Goal: Information Seeking & Learning: Learn about a topic

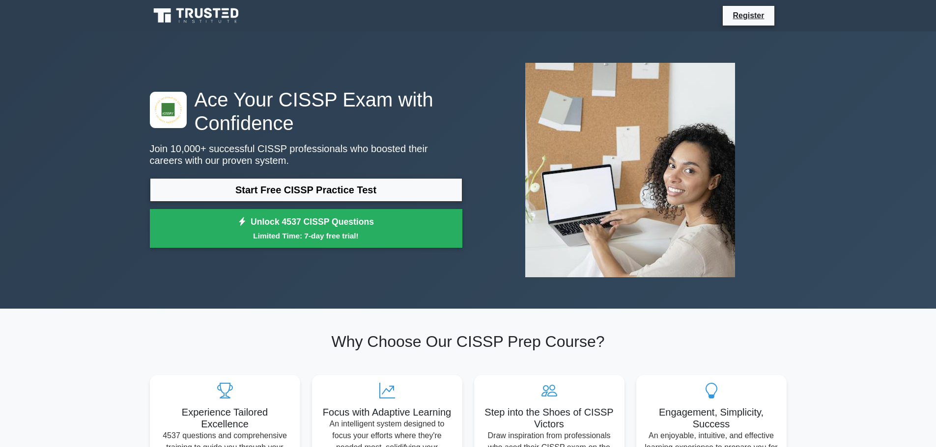
click at [170, 191] on link "Start Free CISSP Practice Test" at bounding box center [306, 190] width 312 height 24
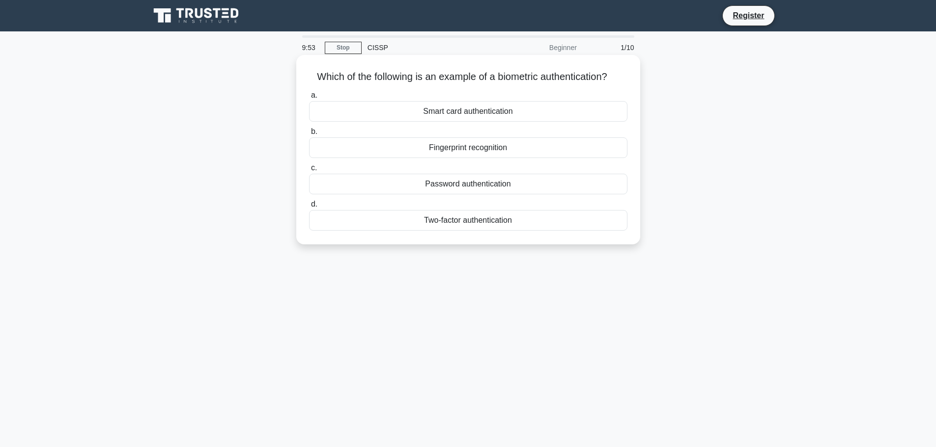
click at [395, 153] on div "Fingerprint recognition" at bounding box center [468, 148] width 318 height 21
click at [309, 135] on input "b. Fingerprint recognition" at bounding box center [309, 132] width 0 height 6
click at [385, 186] on div "Authorization" at bounding box center [468, 184] width 318 height 21
click at [309, 171] on input "c. Authorization" at bounding box center [309, 168] width 0 height 6
click at [432, 111] on div "Secure service" at bounding box center [468, 111] width 318 height 21
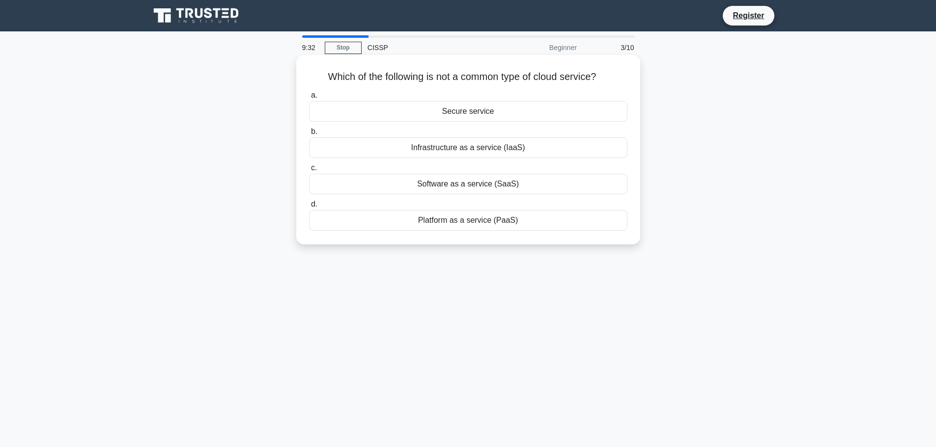
click at [309, 99] on input "a. Secure service" at bounding box center [309, 95] width 0 height 6
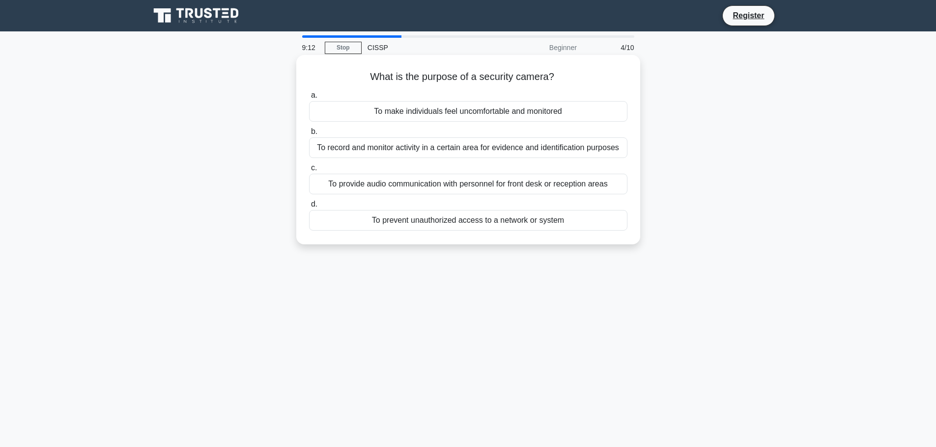
click at [368, 149] on div "To record and monitor activity in a certain area for evidence and identificatio…" at bounding box center [468, 148] width 318 height 21
click at [309, 135] on input "b. To record and monitor activity in a certain area for evidence and identifica…" at bounding box center [309, 132] width 0 height 6
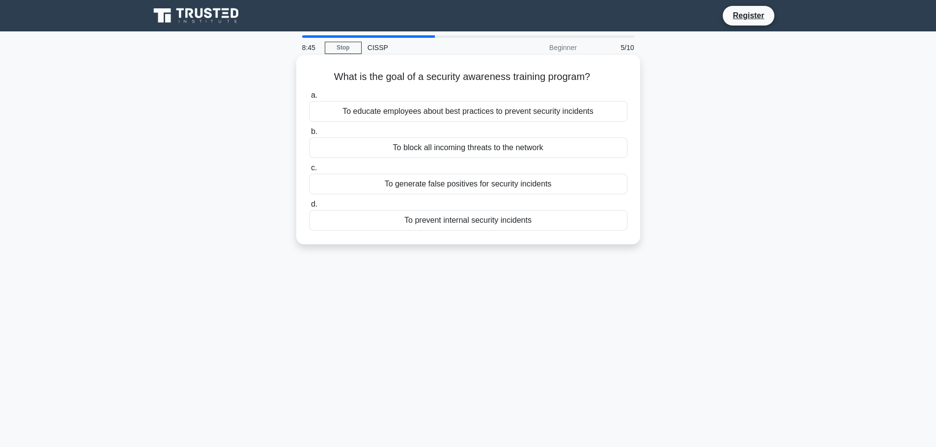
click at [387, 111] on div "To educate employees about best practices to prevent security incidents" at bounding box center [468, 111] width 318 height 21
click at [309, 99] on input "a. To educate employees about best practices to prevent security incidents" at bounding box center [309, 95] width 0 height 6
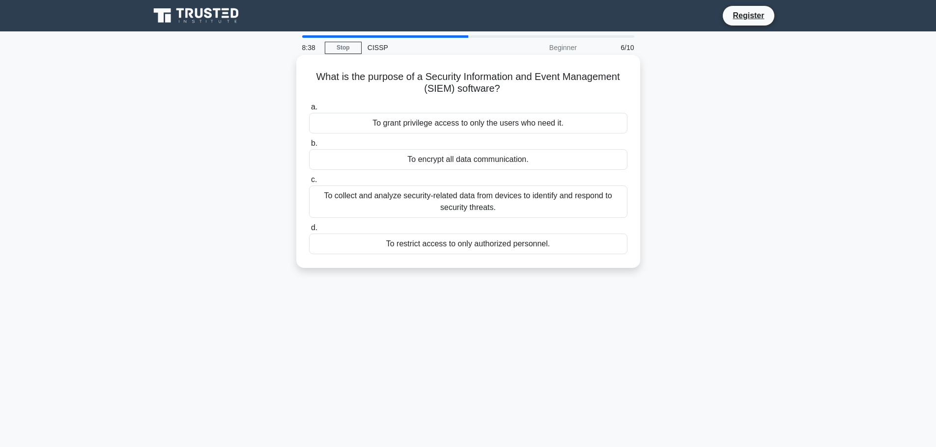
click at [358, 200] on div "To collect and analyze security-related data from devices to identify and respo…" at bounding box center [468, 202] width 318 height 32
click at [309, 183] on input "c. To collect and analyze security-related data from devices to identify and re…" at bounding box center [309, 180] width 0 height 6
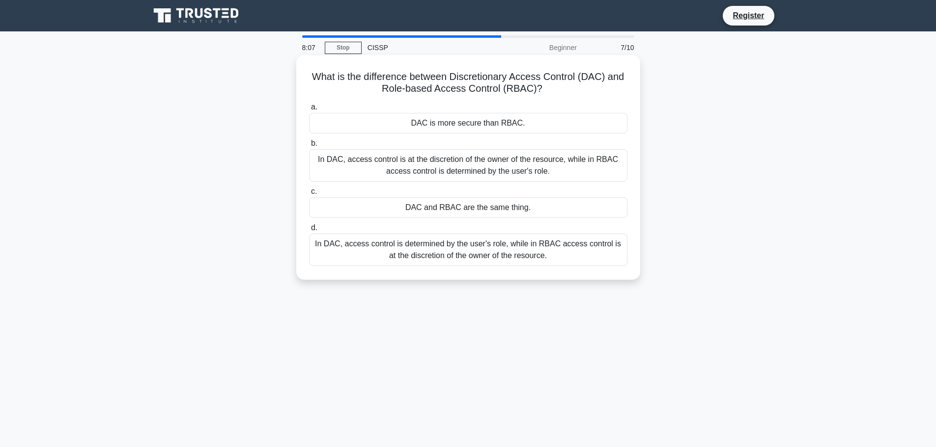
click at [457, 175] on div "In DAC, access control is at the discretion of the owner of the resource, while…" at bounding box center [468, 165] width 318 height 32
click at [309, 147] on input "b. In DAC, access control is at the discretion of the owner of the resource, wh…" at bounding box center [309, 143] width 0 height 6
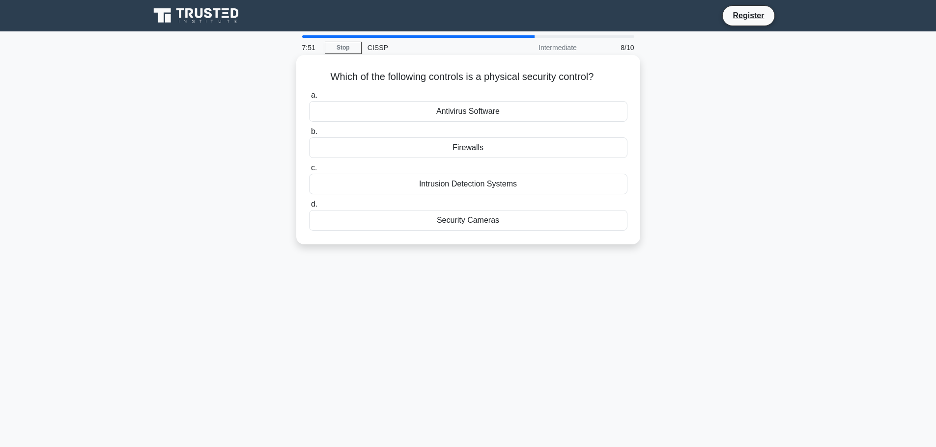
click at [484, 224] on div "Security Cameras" at bounding box center [468, 220] width 318 height 21
click at [309, 208] on input "d. Security Cameras" at bounding box center [309, 204] width 0 height 6
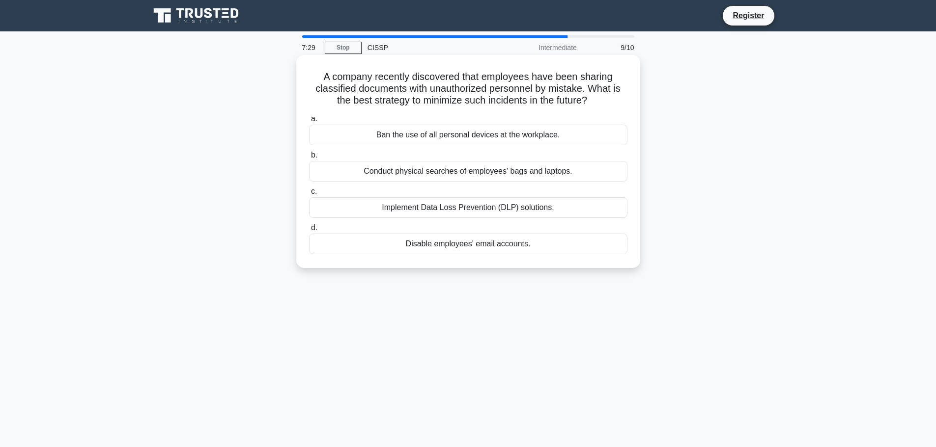
click at [374, 210] on div "Implement Data Loss Prevention (DLP) solutions." at bounding box center [468, 207] width 318 height 21
click at [309, 195] on input "c. Implement Data Loss Prevention (DLP) solutions." at bounding box center [309, 192] width 0 height 6
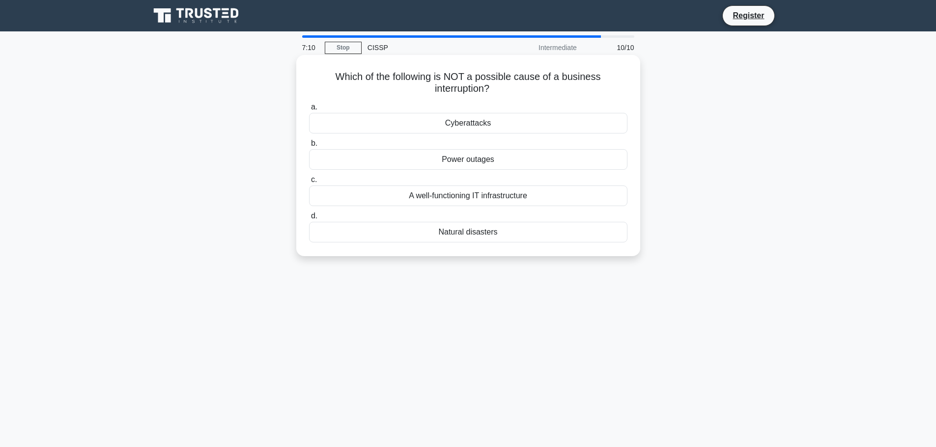
drag, startPoint x: 408, startPoint y: 90, endPoint x: 391, endPoint y: 93, distance: 17.9
click at [391, 93] on h5 "Which of the following is NOT a possible cause of a business interruption? .spi…" at bounding box center [468, 83] width 320 height 25
click at [398, 196] on div "A well-functioning IT infrastructure" at bounding box center [468, 196] width 318 height 21
click at [309, 183] on input "c. A well-functioning IT infrastructure" at bounding box center [309, 180] width 0 height 6
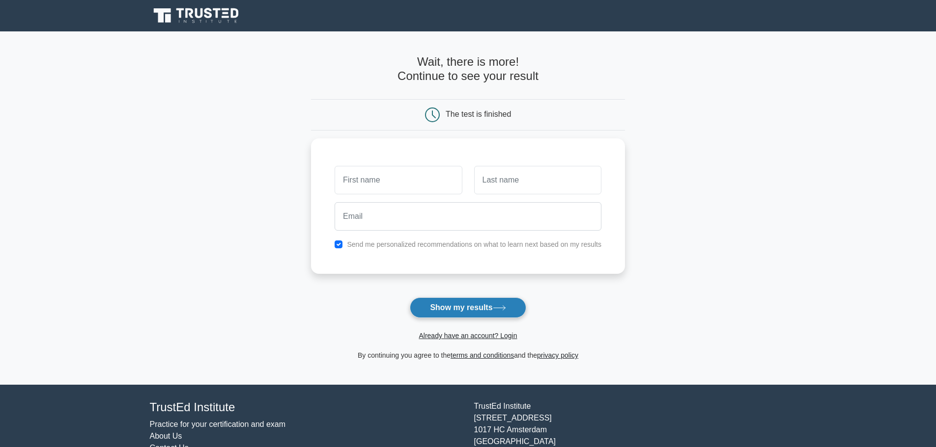
click at [433, 312] on button "Show my results" at bounding box center [468, 308] width 116 height 21
click at [500, 184] on input "text" at bounding box center [537, 178] width 127 height 28
click at [378, 181] on input "text" at bounding box center [398, 178] width 127 height 28
type input "Turki"
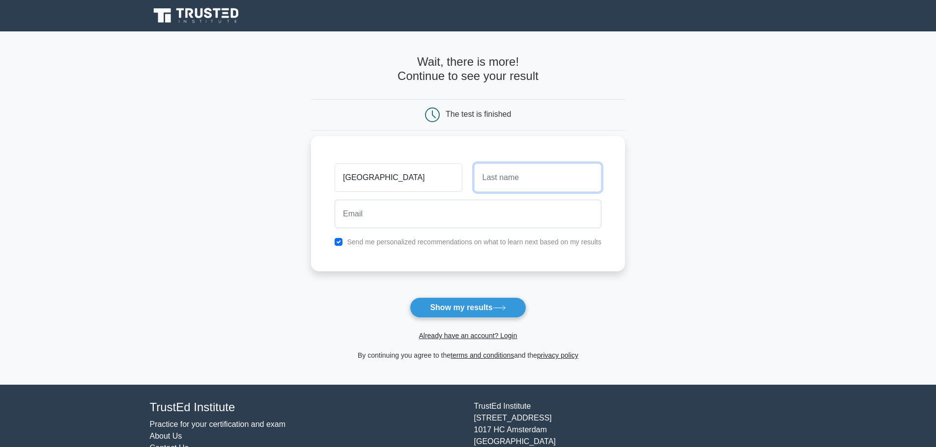
click at [487, 186] on input "text" at bounding box center [537, 178] width 127 height 28
type input "Bazarah"
click at [485, 233] on div "Turki Bazarah Send me personalized recommendations on what to learn next based …" at bounding box center [468, 204] width 314 height 136
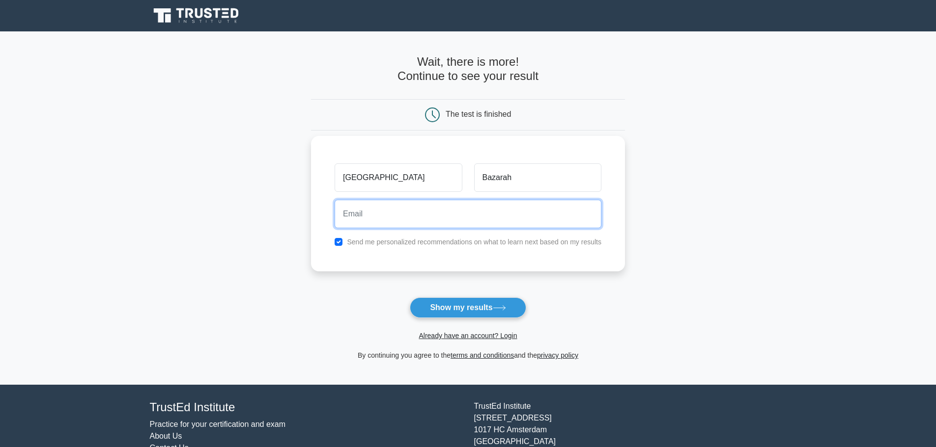
click at [454, 226] on input "email" at bounding box center [468, 214] width 267 height 28
type input "turki.baz@gmail.com"
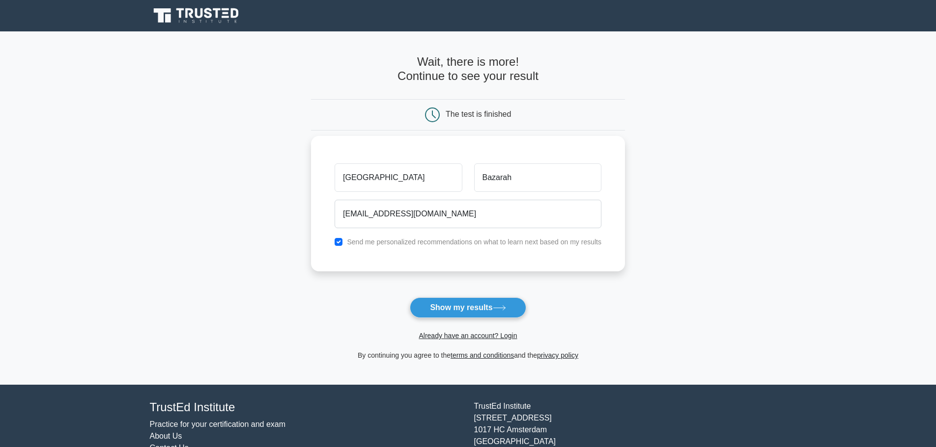
click at [353, 242] on label "Send me personalized recommendations on what to learn next based on my results" at bounding box center [474, 242] width 254 height 8
click at [337, 243] on input "checkbox" at bounding box center [339, 242] width 8 height 8
checkbox input "false"
click at [449, 302] on button "Show my results" at bounding box center [468, 308] width 116 height 21
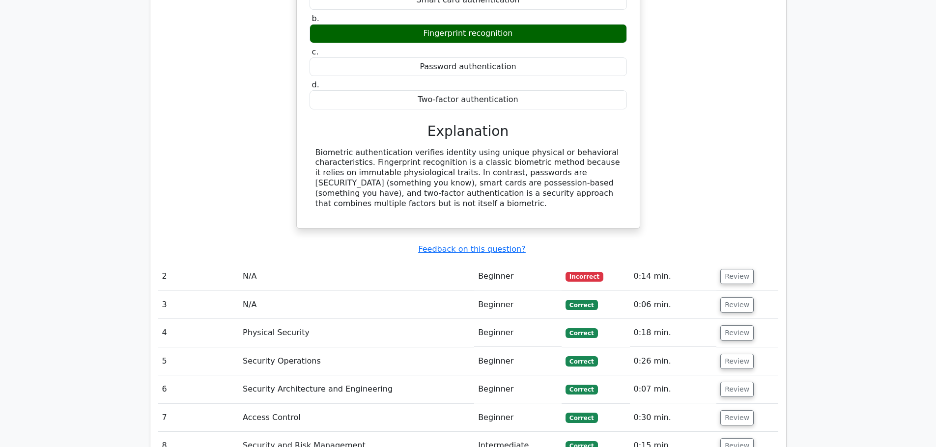
scroll to position [933, 0]
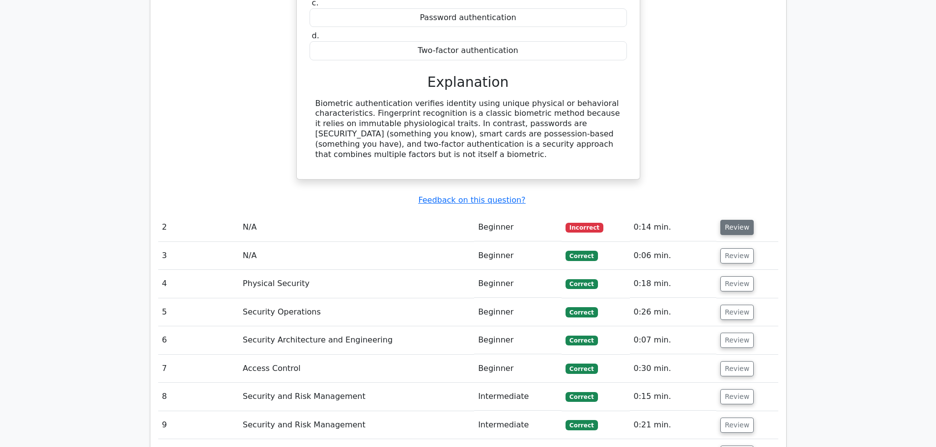
click at [720, 220] on button "Review" at bounding box center [736, 227] width 33 height 15
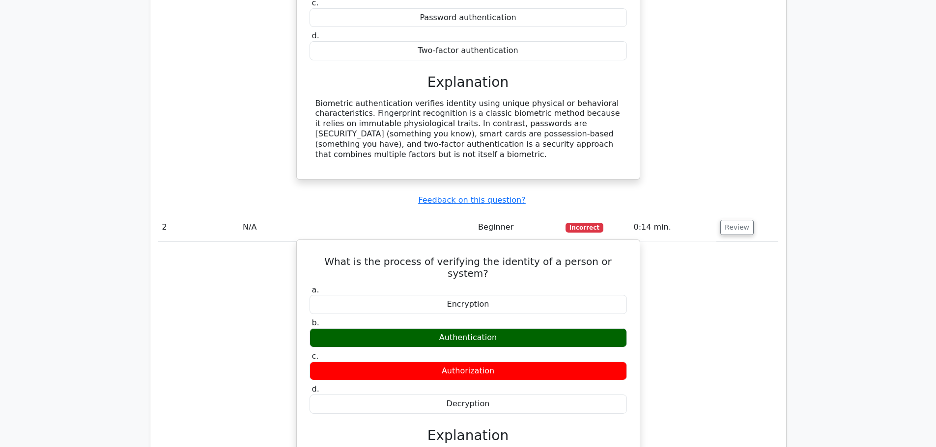
scroll to position [982, 0]
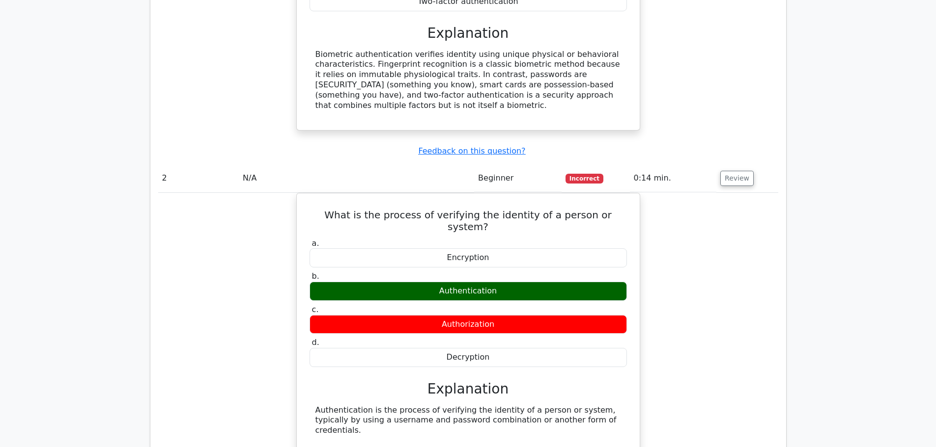
click at [722, 261] on div "What is the process of verifying the identity of a person or system? a. Encrypt…" at bounding box center [468, 330] width 620 height 275
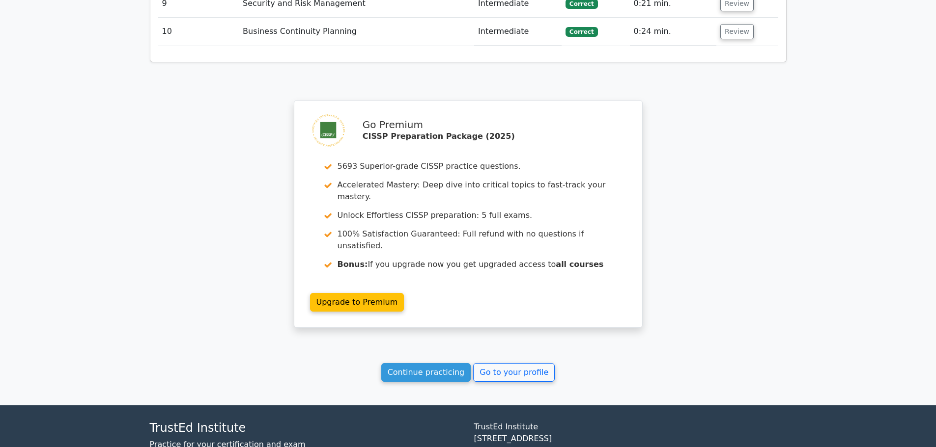
scroll to position [1653, 0]
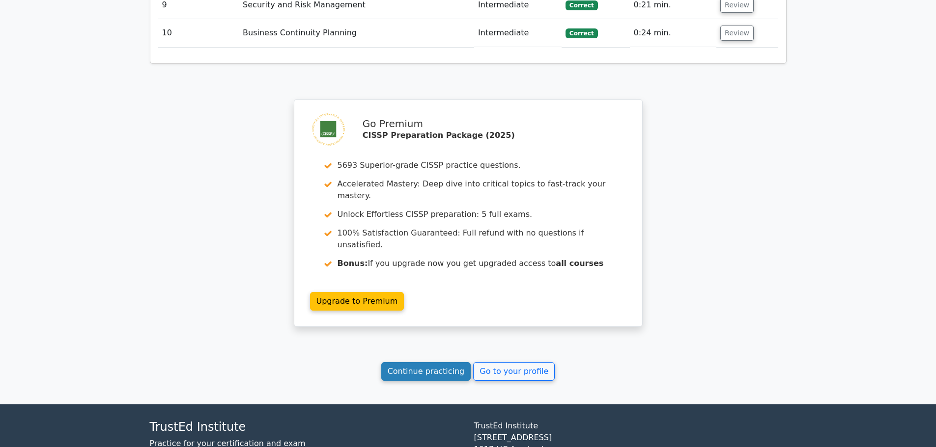
click at [411, 363] on link "Continue practicing" at bounding box center [426, 372] width 90 height 19
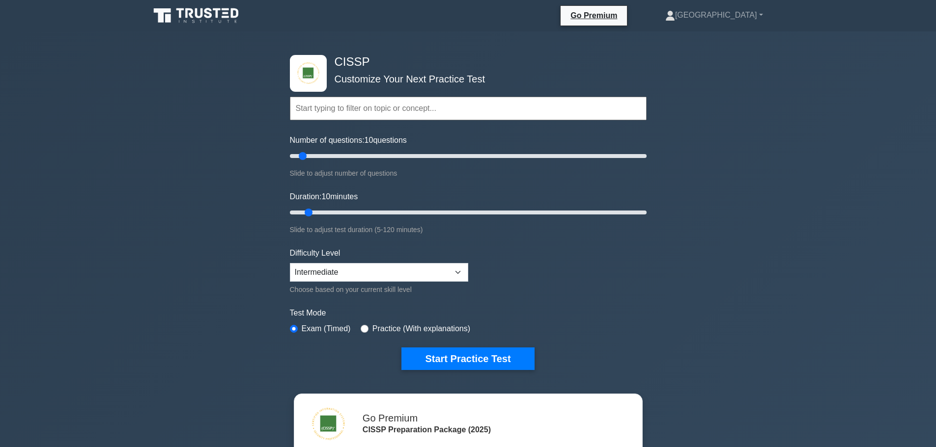
drag, startPoint x: 0, startPoint y: 0, endPoint x: 135, endPoint y: 223, distance: 260.1
click at [135, 223] on div "CISSP Customize Your Next Practice Test Topics Security and Risk Management Ass…" at bounding box center [468, 321] width 936 height 581
click at [327, 269] on select "Beginner Intermediate Expert" at bounding box center [379, 272] width 178 height 19
select select "expert"
click at [290, 263] on select "Beginner Intermediate Expert" at bounding box center [379, 272] width 178 height 19
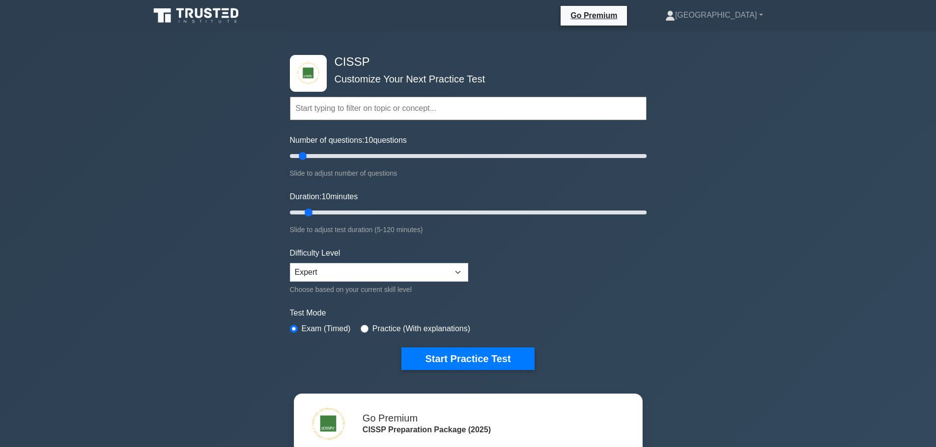
click at [252, 247] on div "CISSP Customize Your Next Practice Test Topics Security and Risk Management Ass…" at bounding box center [468, 321] width 936 height 581
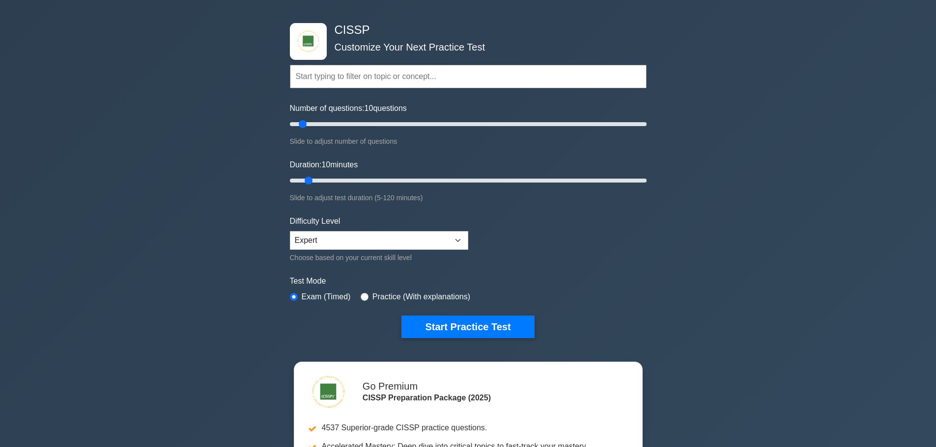
scroll to position [49, 0]
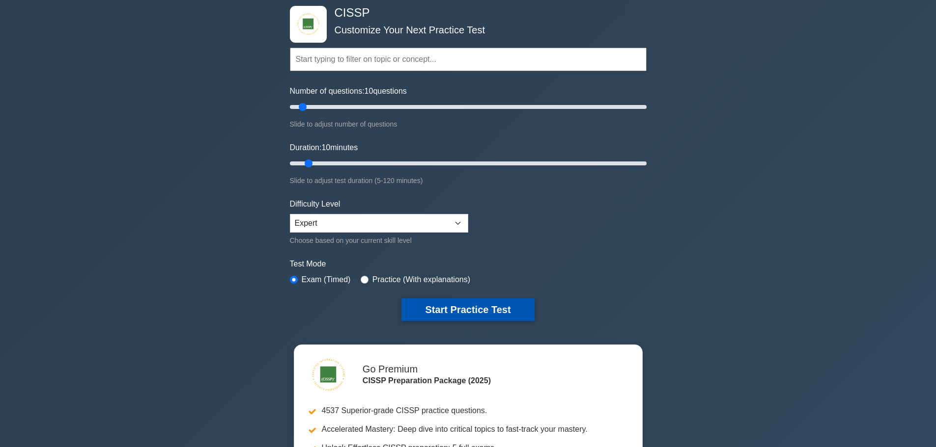
click at [483, 309] on button "Start Practice Test" at bounding box center [467, 310] width 133 height 23
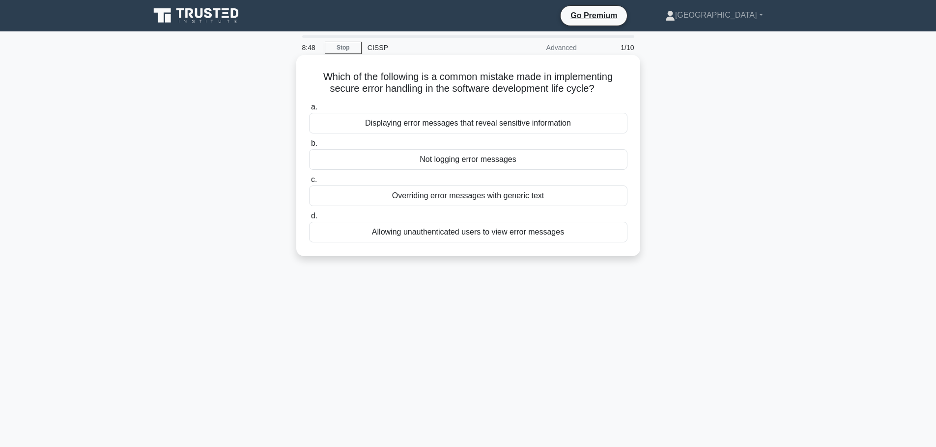
click at [384, 127] on div "Displaying error messages that reveal sensitive information" at bounding box center [468, 123] width 318 height 21
click at [309, 111] on input "a. Displaying error messages that reveal sensitive information" at bounding box center [309, 107] width 0 height 6
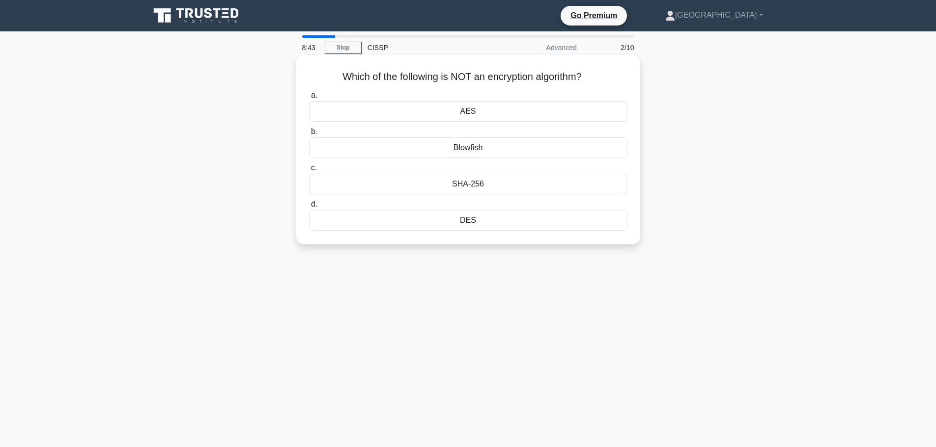
click at [467, 150] on div "Blowfish" at bounding box center [468, 148] width 318 height 21
click at [309, 135] on input "b. Blowfish" at bounding box center [309, 132] width 0 height 6
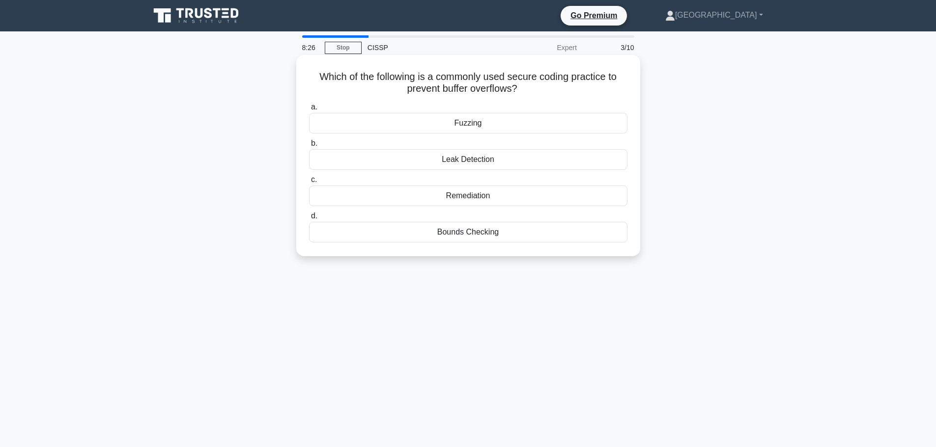
click at [412, 233] on div "Bounds Checking" at bounding box center [468, 232] width 318 height 21
click at [309, 220] on input "[PERSON_NAME] Checking" at bounding box center [309, 216] width 0 height 6
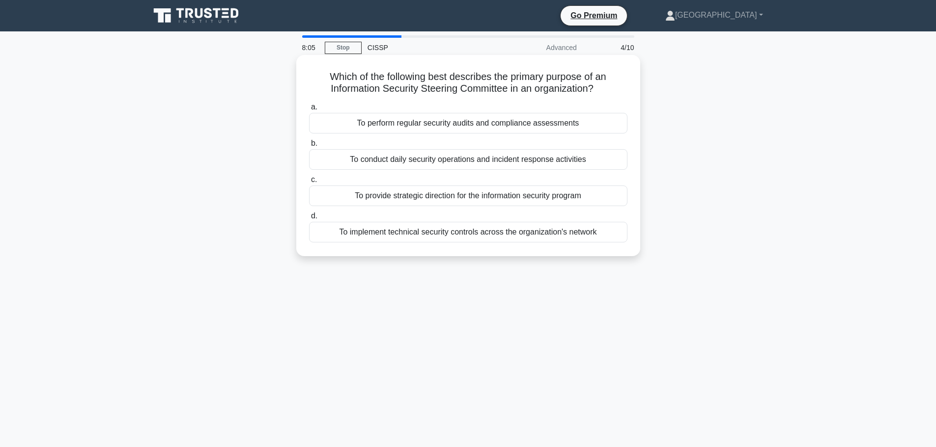
click at [392, 196] on div "To provide strategic direction for the information security program" at bounding box center [468, 196] width 318 height 21
click at [309, 183] on input "c. To provide strategic direction for the information security program" at bounding box center [309, 180] width 0 height 6
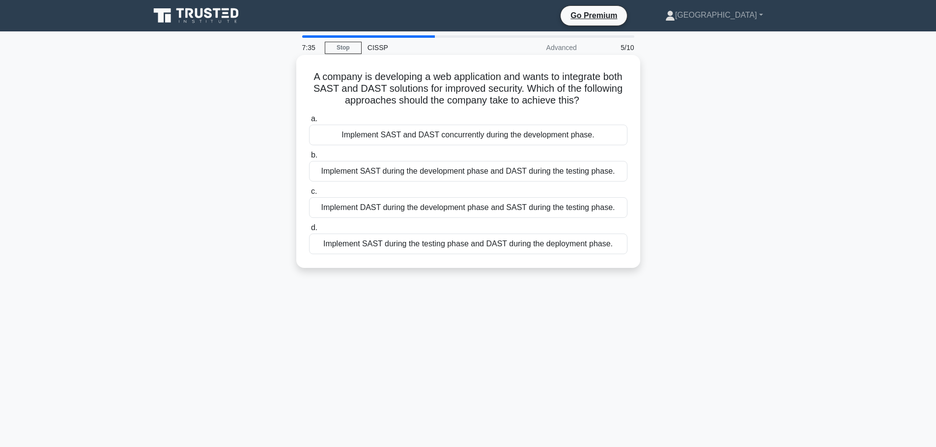
click at [368, 204] on div "Implement DAST during the development phase and SAST during the testing phase." at bounding box center [468, 207] width 318 height 21
click at [309, 195] on input "c. Implement DAST during the development phase and SAST during the testing phas…" at bounding box center [309, 192] width 0 height 6
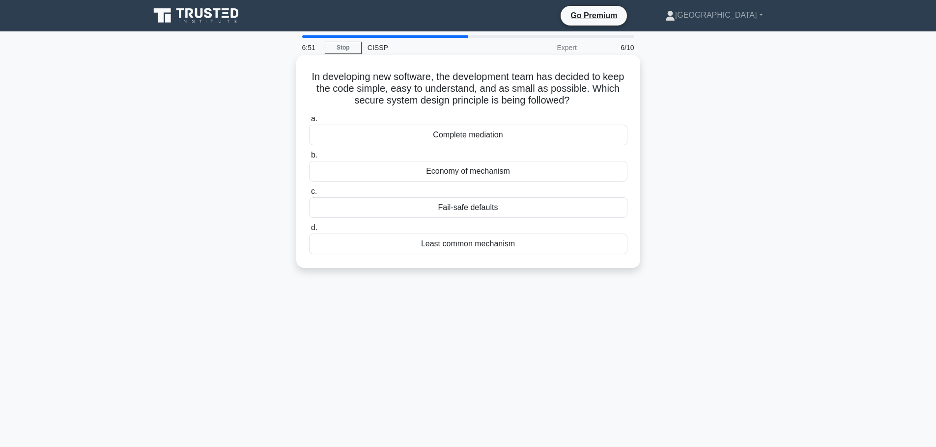
click at [393, 247] on div "Least common mechanism" at bounding box center [468, 244] width 318 height 21
click at [309, 231] on input "d. Least common mechanism" at bounding box center [309, 228] width 0 height 6
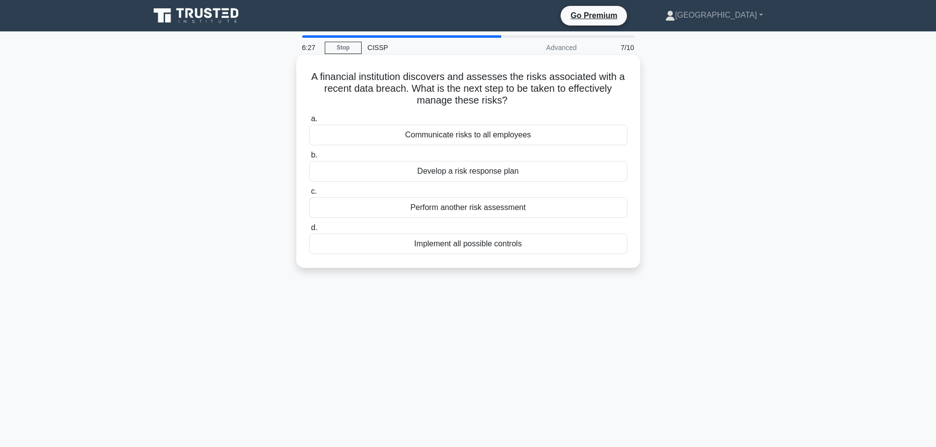
click at [408, 135] on div "Communicate risks to all employees" at bounding box center [468, 135] width 318 height 21
click at [309, 122] on input "a. Communicate risks to all employees" at bounding box center [309, 119] width 0 height 6
click at [348, 245] on div "Full Disk Encryption (FDE)" at bounding box center [468, 244] width 318 height 21
click at [309, 231] on input "d. Full Disk Encryption (FDE)" at bounding box center [309, 228] width 0 height 6
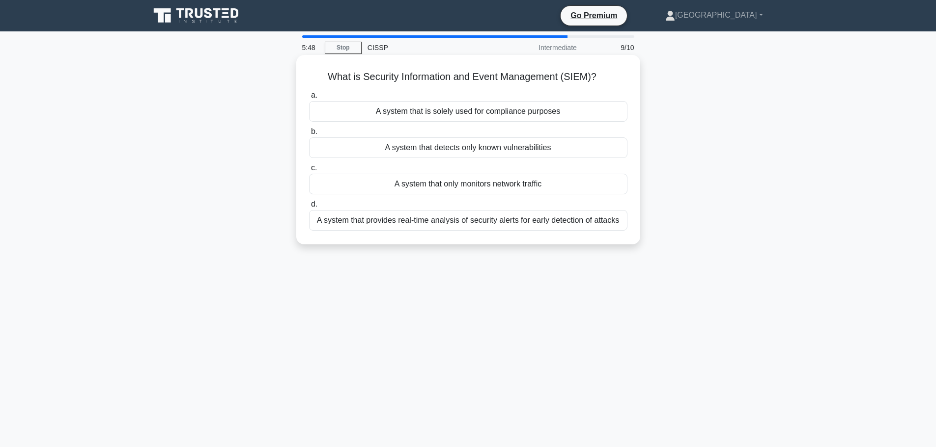
click at [379, 224] on div "A system that provides real-time analysis of security alerts for early detectio…" at bounding box center [468, 220] width 318 height 21
click at [309, 208] on input "d. A system that provides real-time analysis of security alerts for early detec…" at bounding box center [309, 204] width 0 height 6
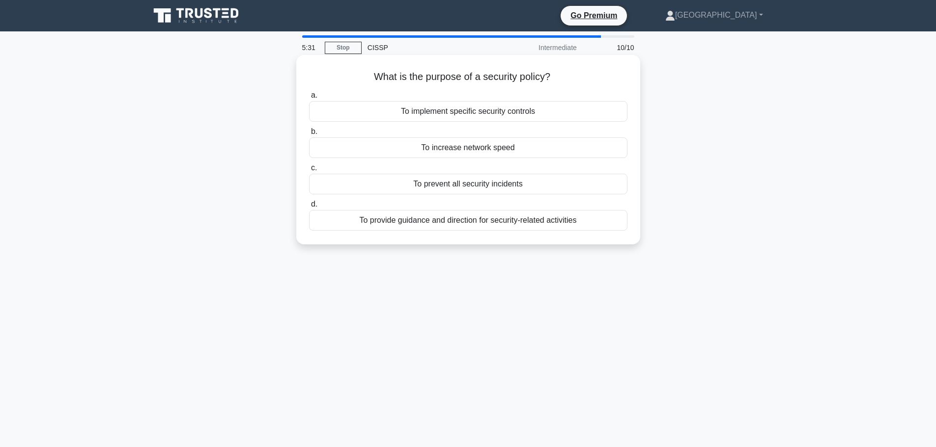
click at [392, 222] on div "To provide guidance and direction for security-related activities" at bounding box center [468, 220] width 318 height 21
click at [309, 208] on input "d. To provide guidance and direction for security-related activities" at bounding box center [309, 204] width 0 height 6
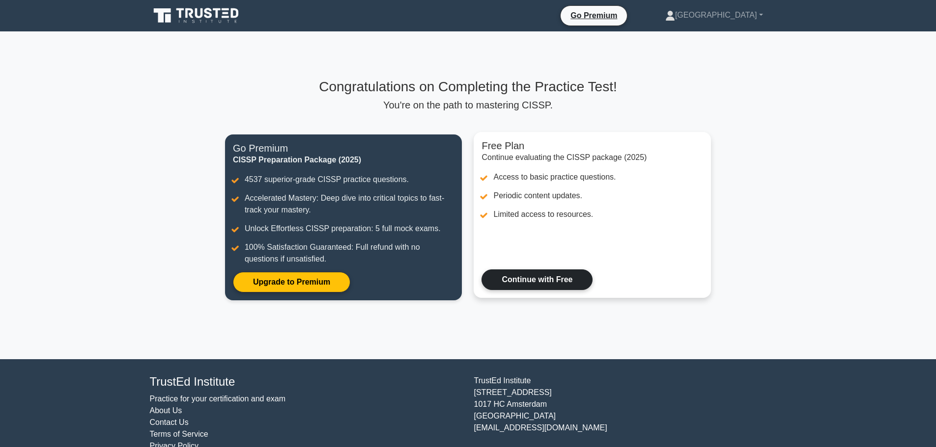
click at [519, 279] on link "Continue with Free" at bounding box center [536, 280] width 111 height 21
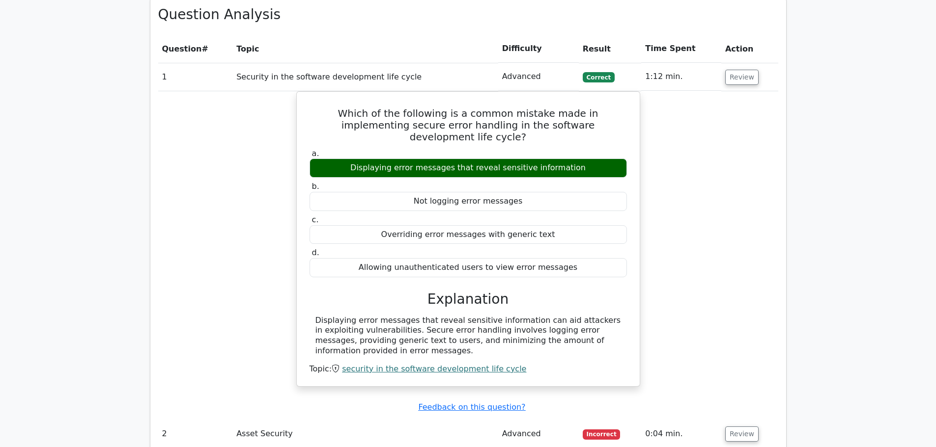
scroll to position [786, 0]
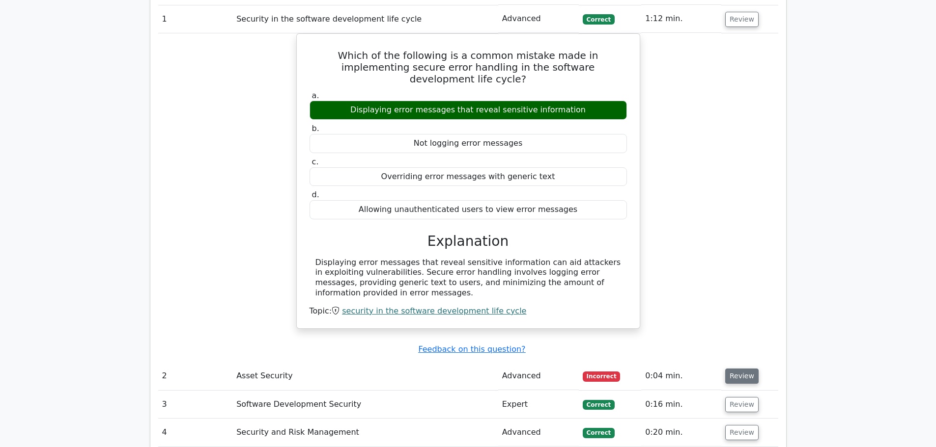
click at [732, 369] on button "Review" at bounding box center [741, 376] width 33 height 15
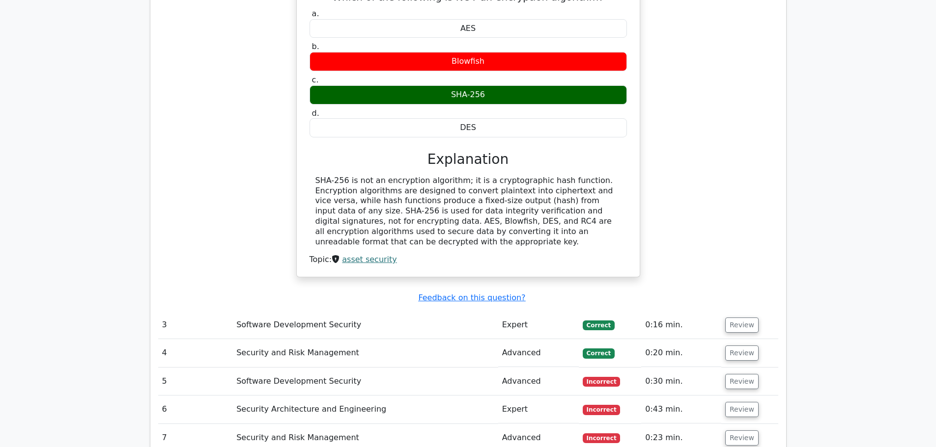
scroll to position [1228, 0]
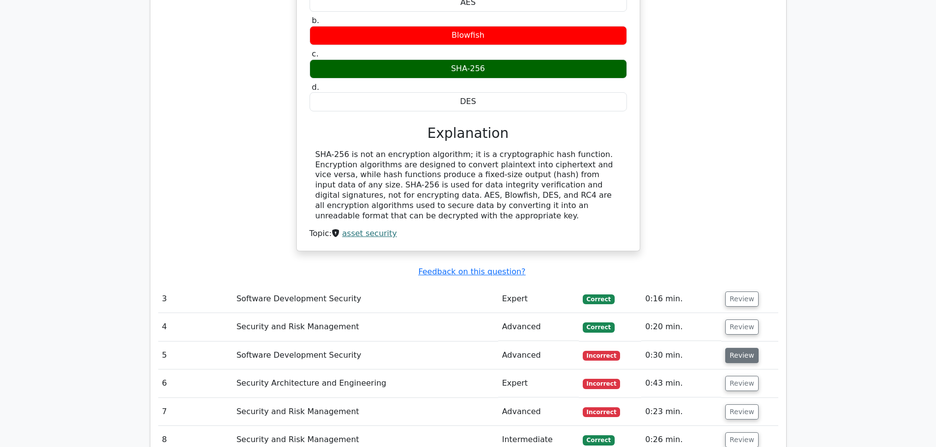
click at [746, 348] on button "Review" at bounding box center [741, 355] width 33 height 15
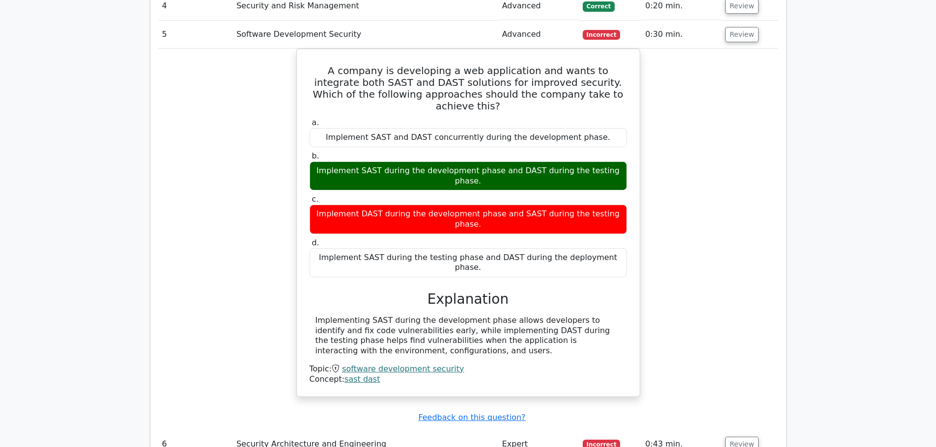
scroll to position [1621, 0]
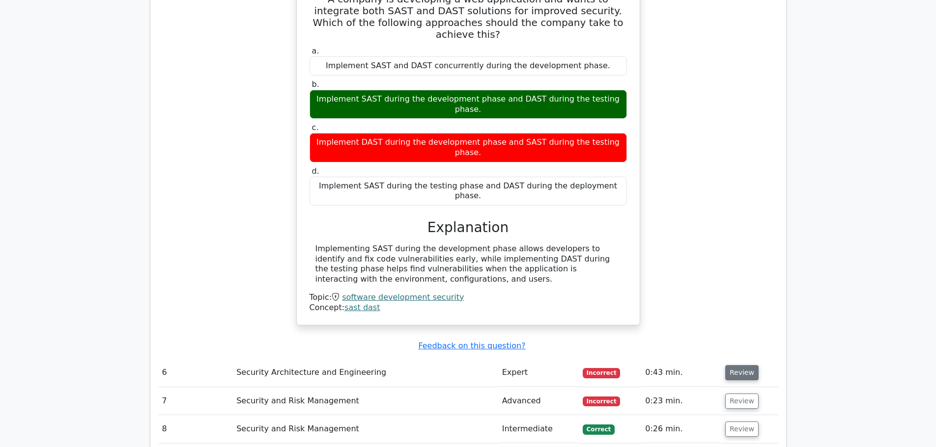
click at [741, 365] on button "Review" at bounding box center [741, 372] width 33 height 15
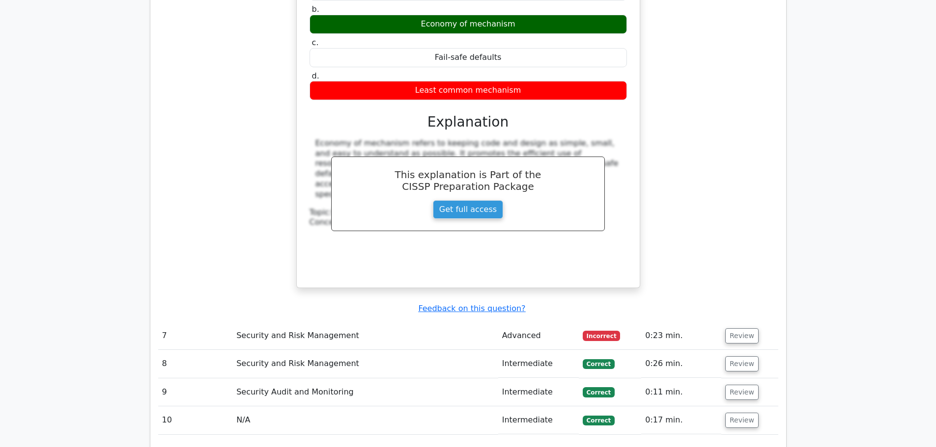
scroll to position [2112, 0]
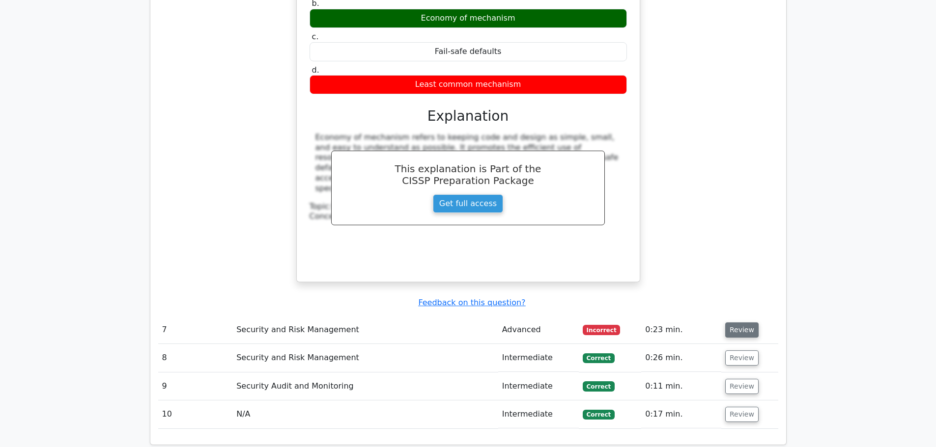
click at [743, 323] on button "Review" at bounding box center [741, 330] width 33 height 15
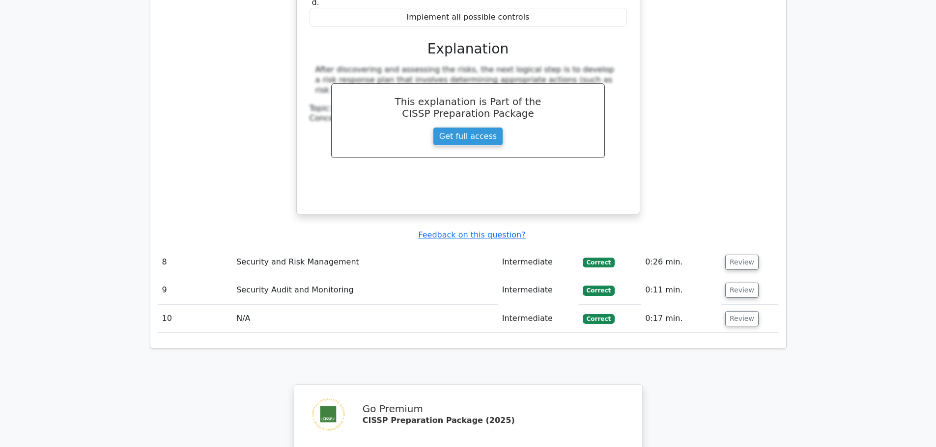
scroll to position [2800, 0]
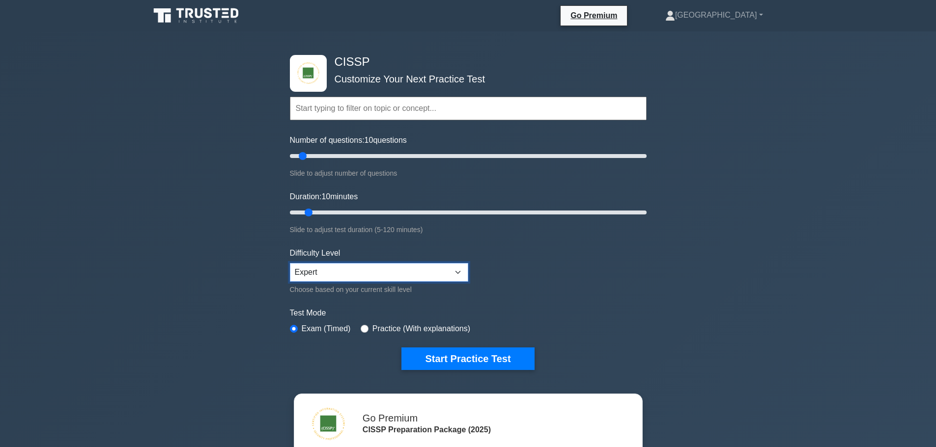
click at [382, 270] on select "Beginner Intermediate Expert" at bounding box center [379, 272] width 178 height 19
click at [290, 263] on select "Beginner Intermediate Expert" at bounding box center [379, 272] width 178 height 19
click at [441, 356] on button "Start Practice Test" at bounding box center [467, 359] width 133 height 23
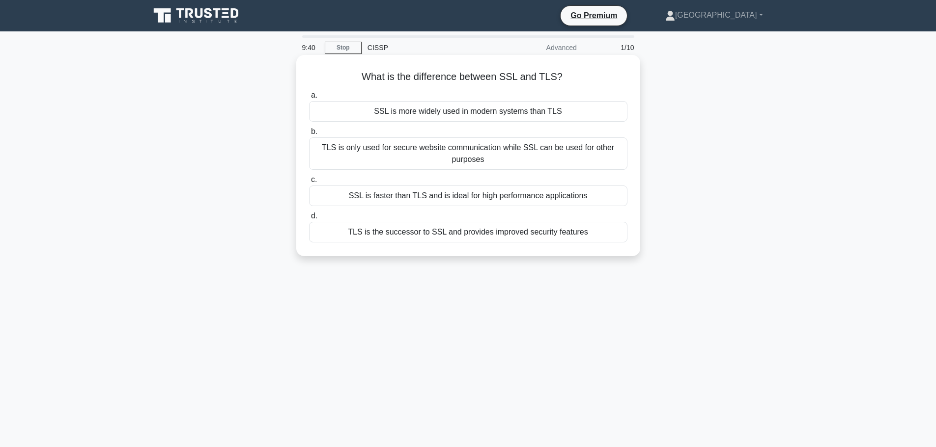
click at [438, 235] on div "TLS is the successor to SSL and provides improved security features" at bounding box center [468, 232] width 318 height 21
click at [309, 220] on input "d. TLS is the successor to SSL and provides improved security features" at bounding box center [309, 216] width 0 height 6
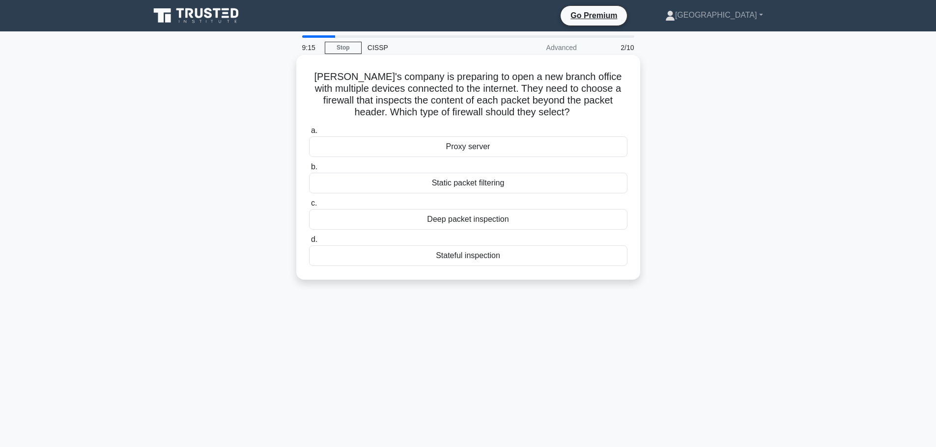
click at [412, 224] on div "Deep packet inspection" at bounding box center [468, 219] width 318 height 21
click at [309, 207] on input "c. Deep packet inspection" at bounding box center [309, 203] width 0 height 6
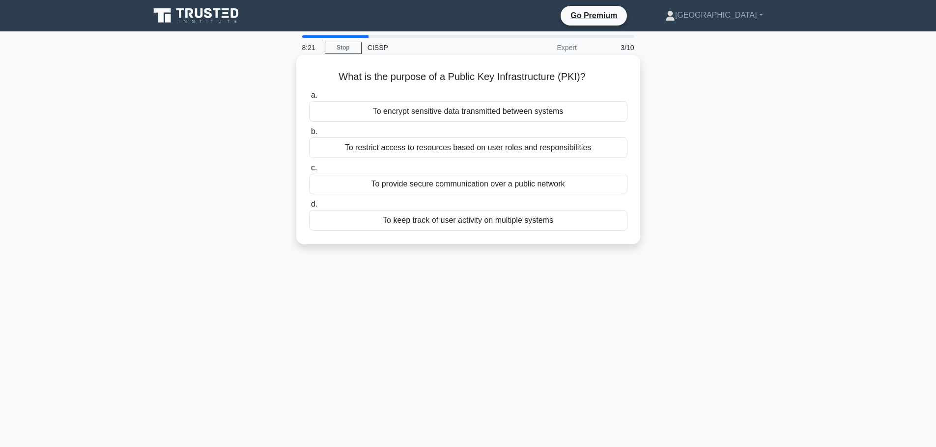
click at [509, 113] on div "To encrypt sensitive data transmitted between systems" at bounding box center [468, 111] width 318 height 21
click at [309, 99] on input "a. To encrypt sensitive data transmitted between systems" at bounding box center [309, 95] width 0 height 6
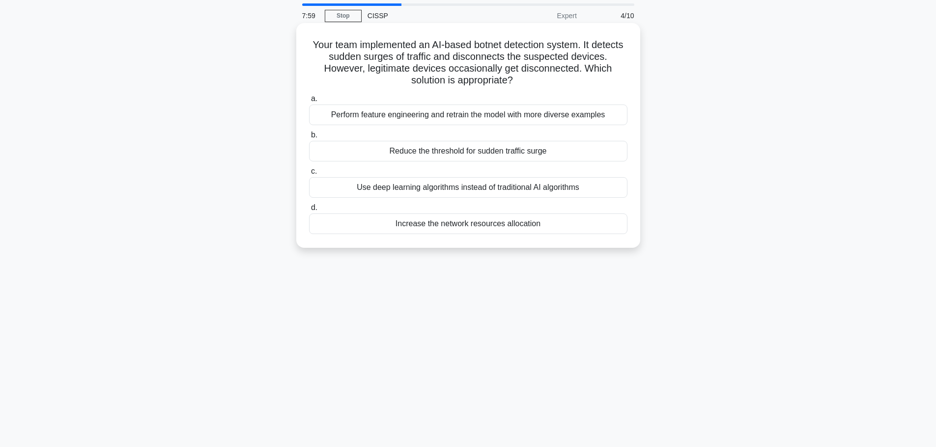
scroll to position [49, 0]
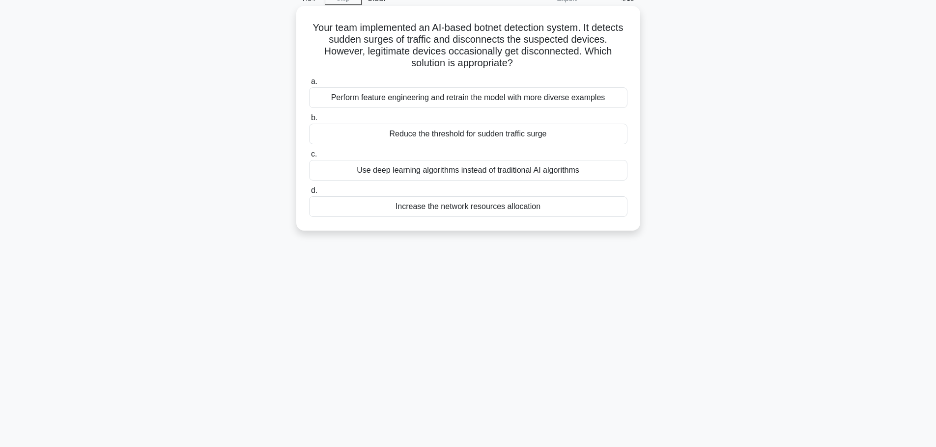
click at [362, 177] on div "Use deep learning algorithms instead of traditional AI algorithms" at bounding box center [468, 170] width 318 height 21
click at [309, 158] on input "c. Use deep learning algorithms instead of traditional AI algorithms" at bounding box center [309, 154] width 0 height 6
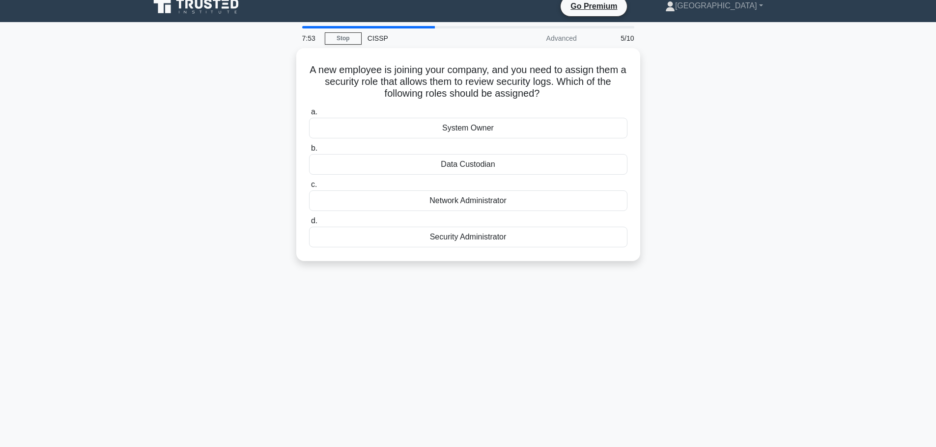
scroll to position [0, 0]
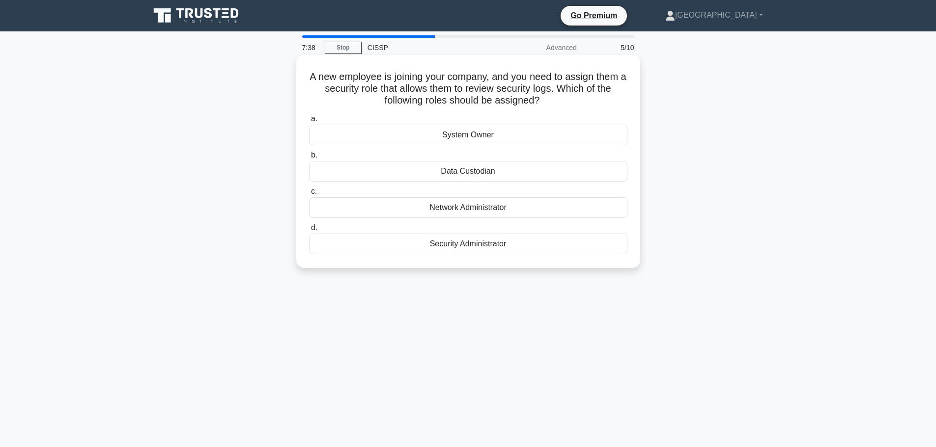
click at [405, 246] on div "Security Administrator" at bounding box center [468, 244] width 318 height 21
click at [309, 231] on input "d. Security Administrator" at bounding box center [309, 228] width 0 height 6
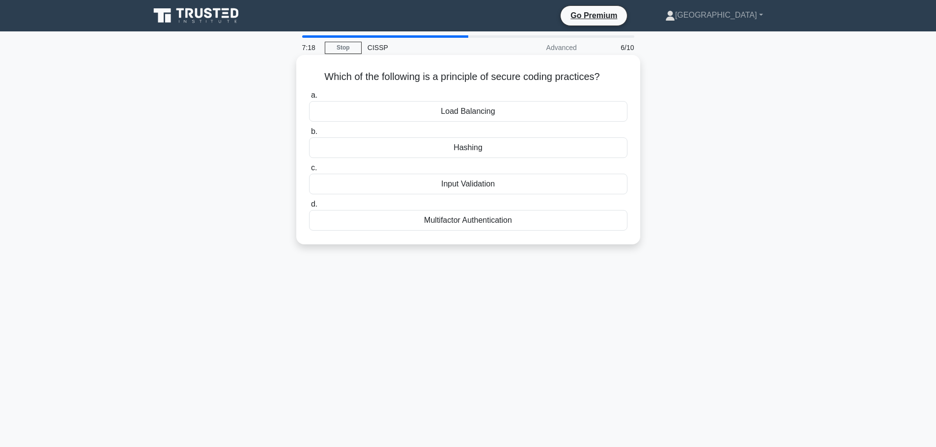
click at [460, 184] on div "Input Validation" at bounding box center [468, 184] width 318 height 21
click at [309, 171] on input "c. Input Validation" at bounding box center [309, 168] width 0 height 6
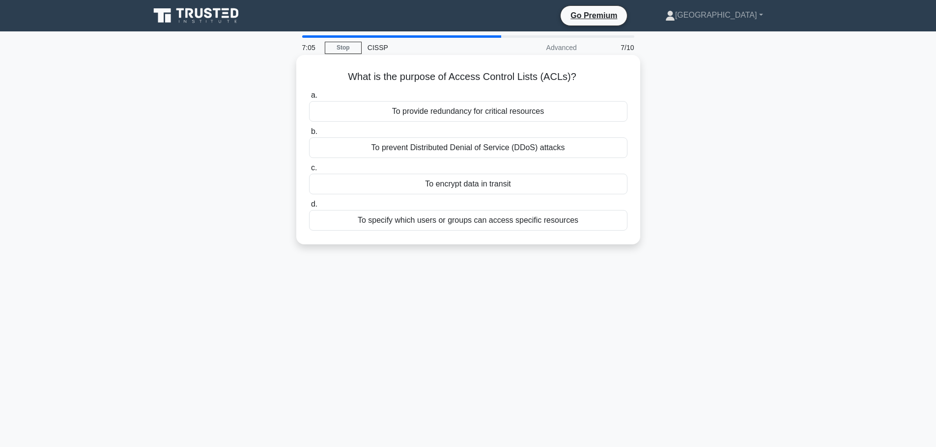
click at [464, 225] on div "To specify which users or groups can access specific resources" at bounding box center [468, 220] width 318 height 21
click at [309, 208] on input "d. To specify which users or groups can access specific resources" at bounding box center [309, 204] width 0 height 6
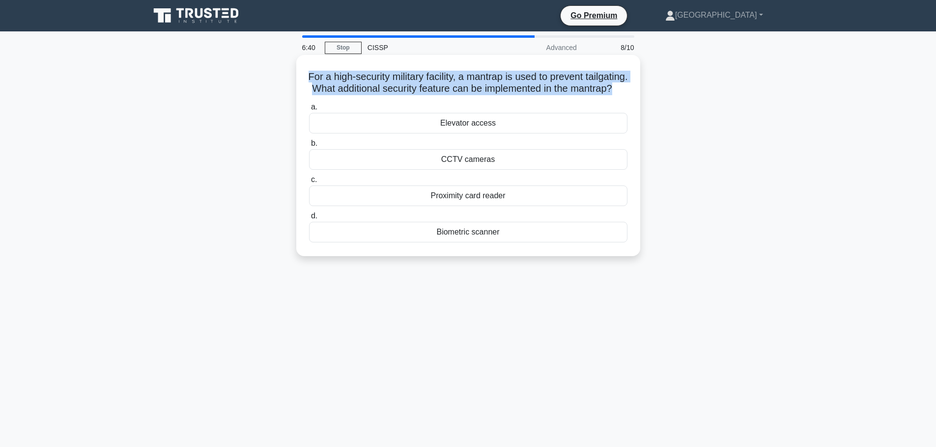
drag, startPoint x: 482, startPoint y: 102, endPoint x: 316, endPoint y: 77, distance: 168.0
click at [316, 77] on h5 "For a high-security military facility, a mantrap is used to prevent tailgating.…" at bounding box center [468, 83] width 320 height 25
copy h5 "For a high-security military facility, a mantrap is used to prevent tailgating.…"
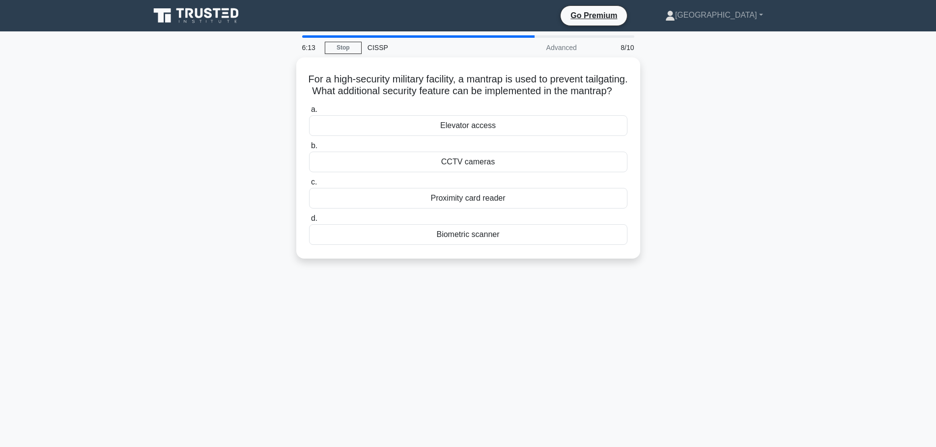
click at [688, 119] on div "For a high-security military facility, a mantrap is used to prevent tailgating.…" at bounding box center [468, 163] width 648 height 213
click at [429, 170] on div "CCTV cameras" at bounding box center [468, 159] width 318 height 21
click at [309, 147] on input "b. CCTV cameras" at bounding box center [309, 143] width 0 height 6
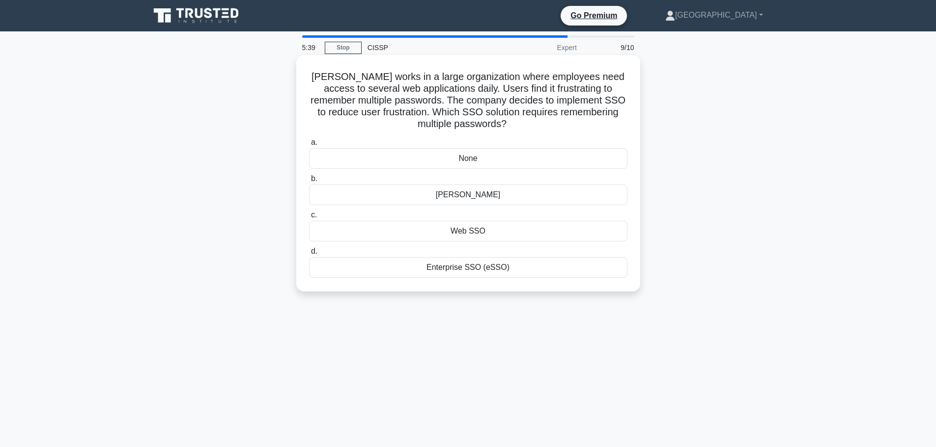
click at [353, 158] on div "None" at bounding box center [468, 158] width 318 height 21
click at [309, 146] on input "a. None" at bounding box center [309, 143] width 0 height 6
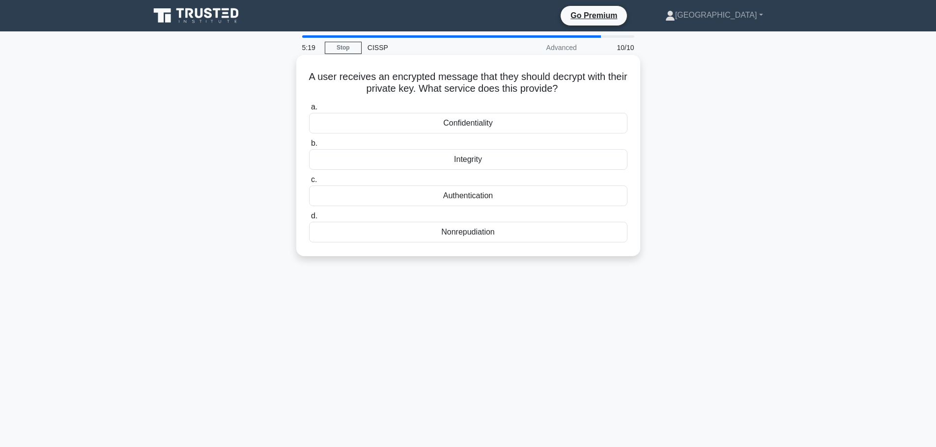
click at [368, 240] on div "Nonrepudiation" at bounding box center [468, 232] width 318 height 21
click at [309, 220] on input "d. Nonrepudiation" at bounding box center [309, 216] width 0 height 6
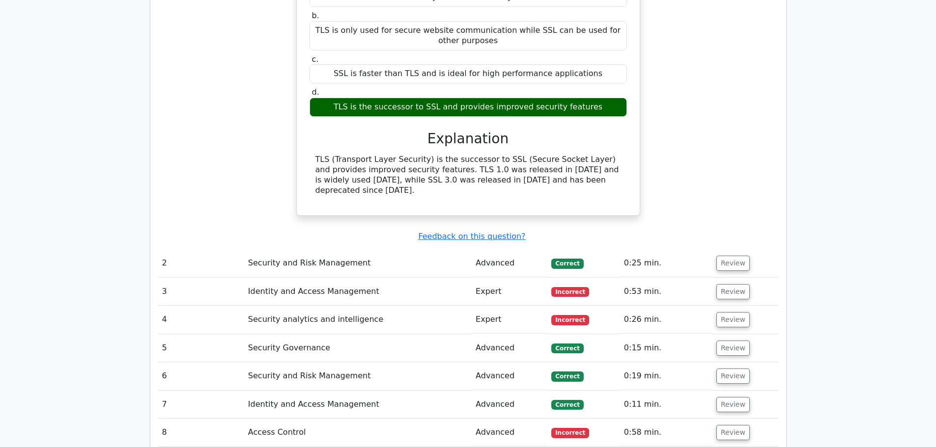
scroll to position [884, 0]
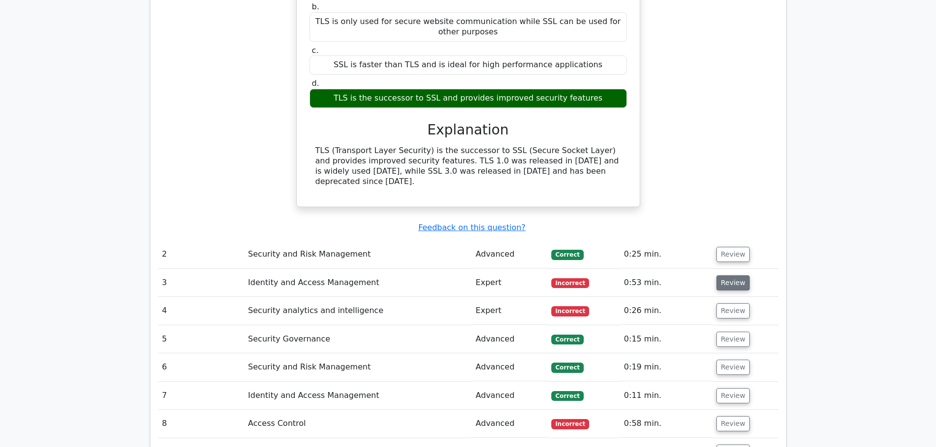
click at [725, 276] on button "Review" at bounding box center [732, 283] width 33 height 15
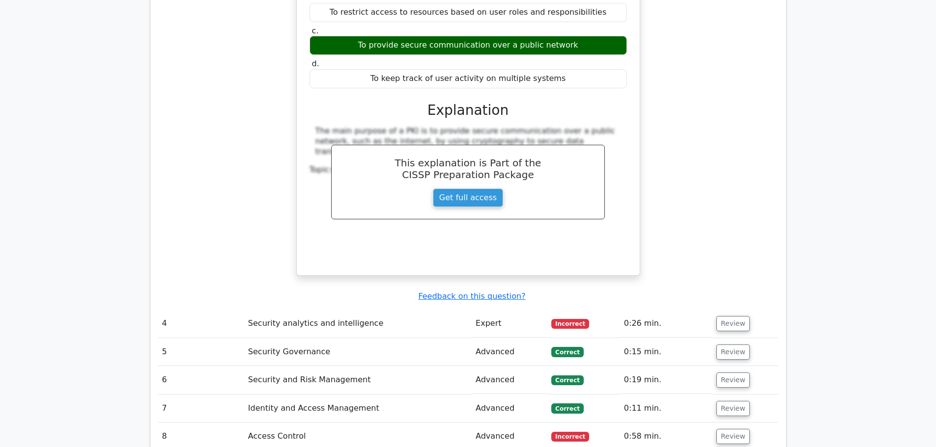
scroll to position [1277, 0]
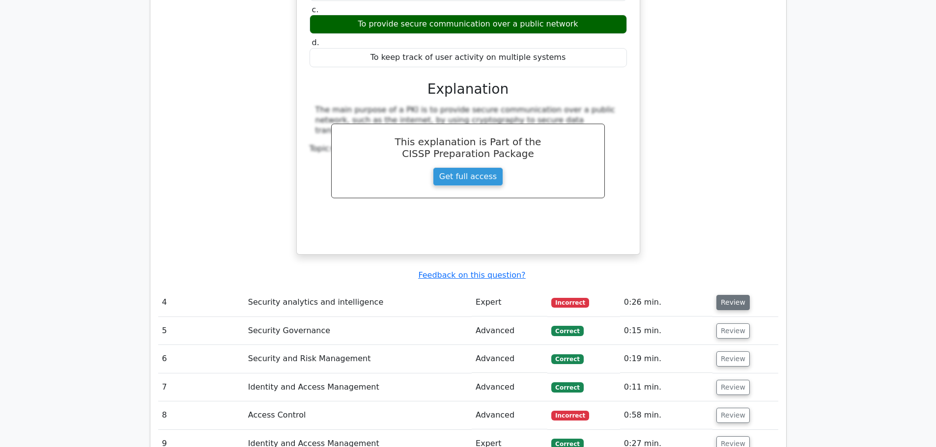
click at [722, 295] on button "Review" at bounding box center [732, 302] width 33 height 15
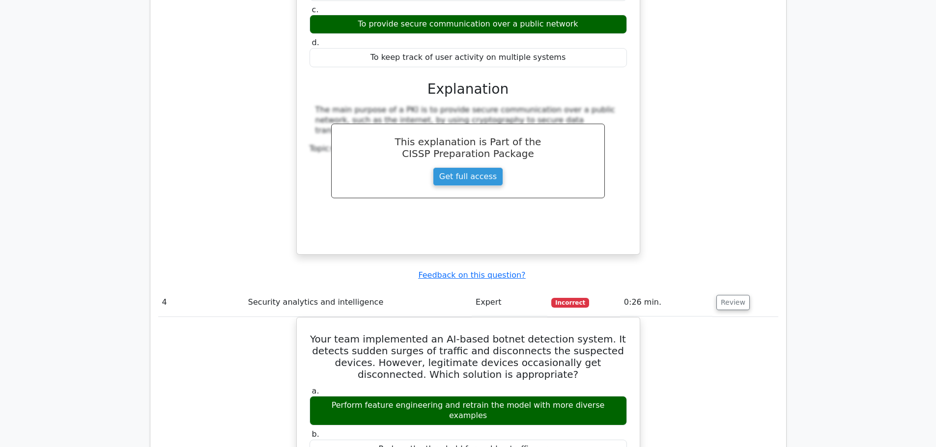
click at [783, 278] on div "Question Analysis Question # Topic Difficulty Result Time Spent Action 1 N/A Ad…" at bounding box center [468, 190] width 636 height 1483
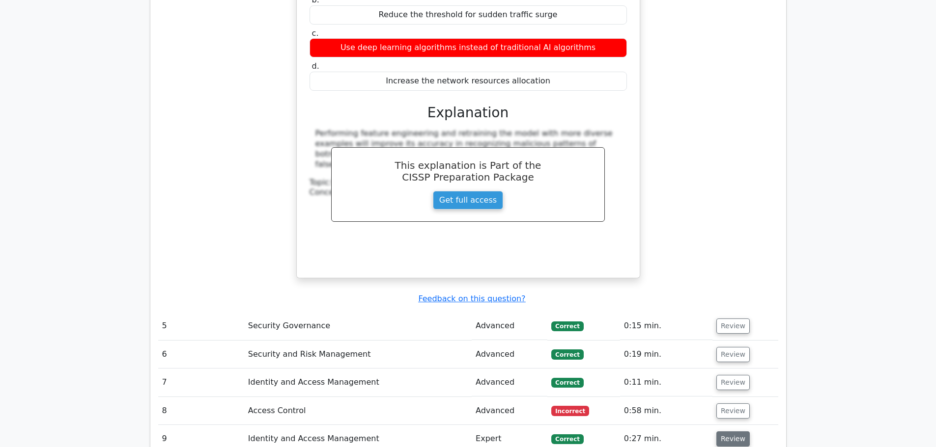
scroll to position [1768, 0]
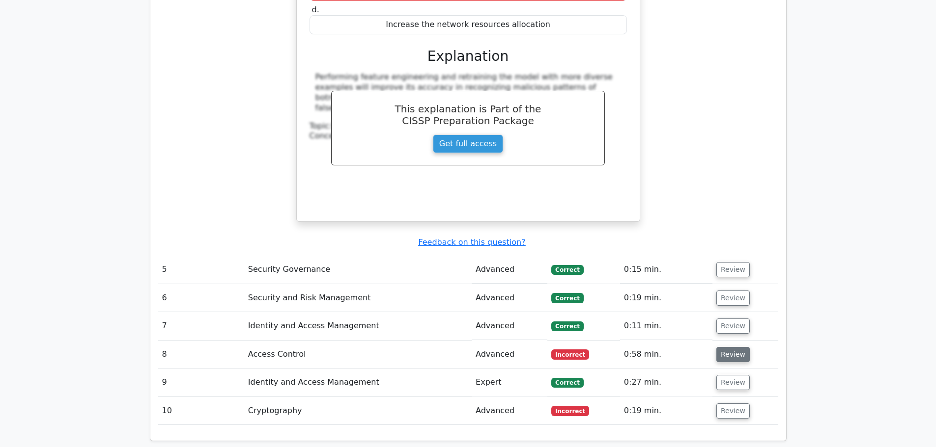
click at [720, 347] on button "Review" at bounding box center [732, 354] width 33 height 15
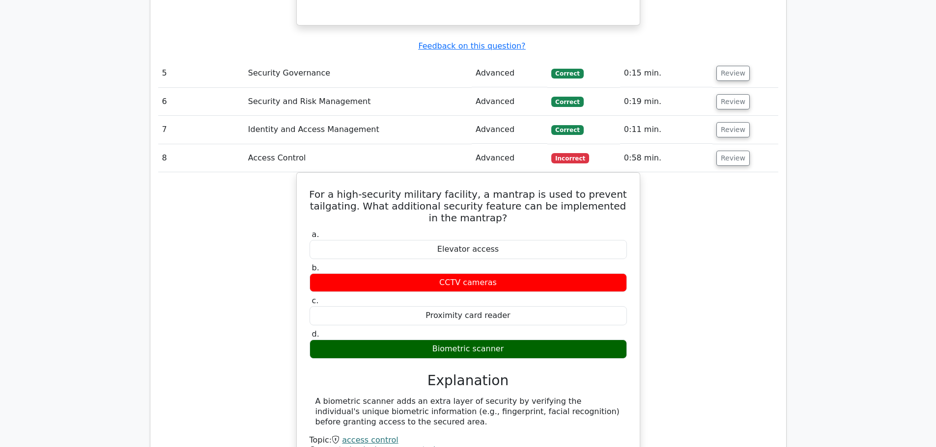
scroll to position [2161, 0]
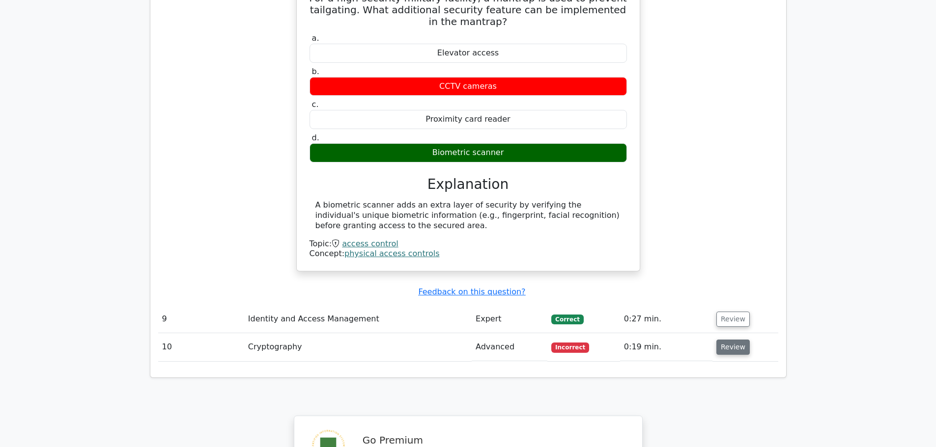
click at [723, 340] on button "Review" at bounding box center [732, 347] width 33 height 15
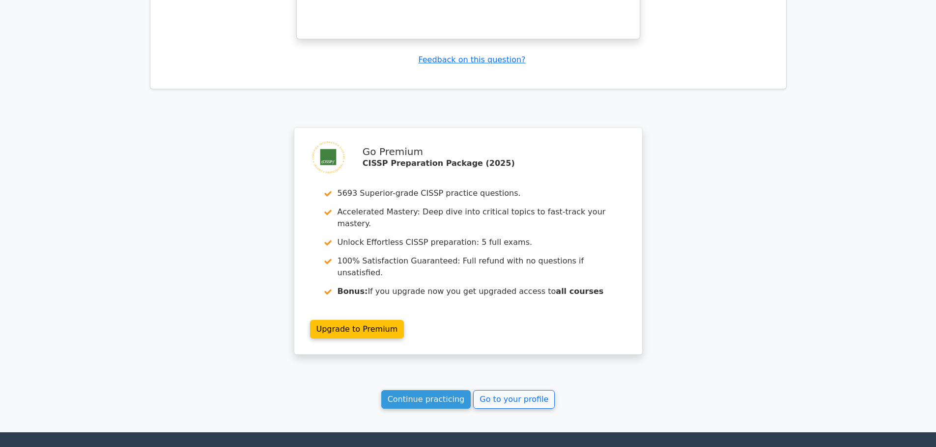
scroll to position [2849, 0]
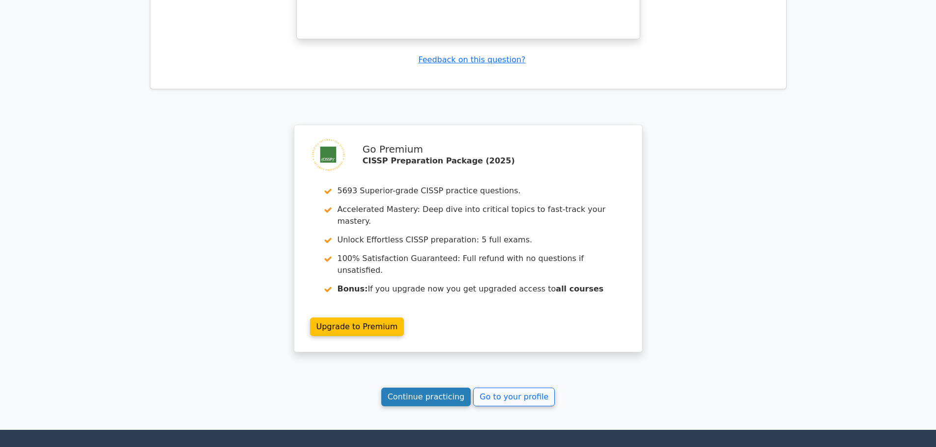
click at [421, 388] on link "Continue practicing" at bounding box center [426, 397] width 90 height 19
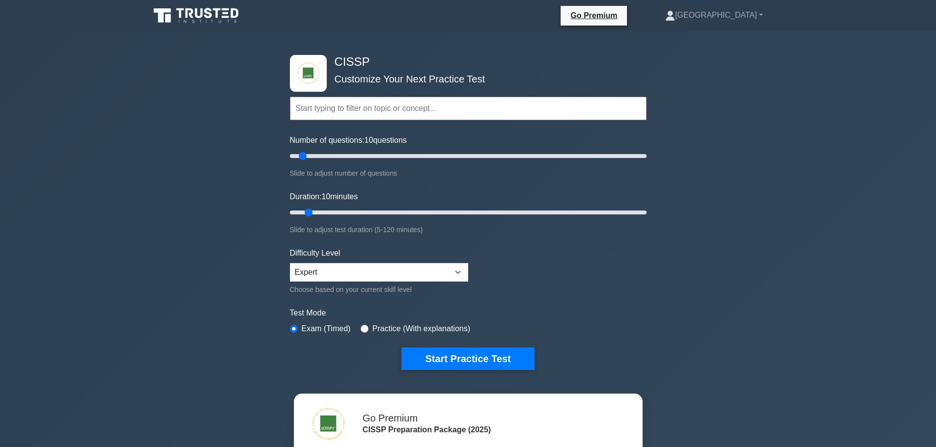
click at [338, 104] on input "text" at bounding box center [468, 109] width 357 height 24
click at [336, 108] on input "text" at bounding box center [468, 109] width 357 height 24
click at [466, 362] on button "Start Practice Test" at bounding box center [467, 359] width 133 height 23
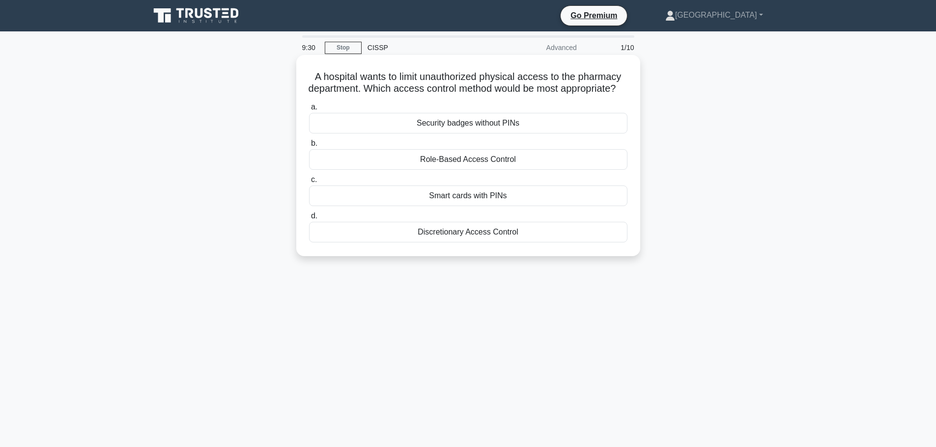
click at [562, 206] on div "Smart cards with PINs" at bounding box center [468, 196] width 318 height 21
click at [309, 183] on input "c. Smart cards with PINs" at bounding box center [309, 180] width 0 height 6
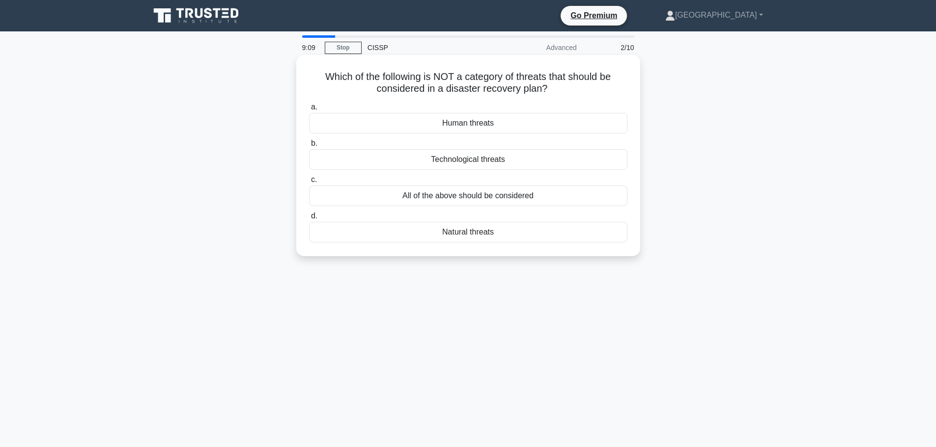
click at [441, 199] on div "All of the above should be considered" at bounding box center [468, 196] width 318 height 21
click at [309, 183] on input "c. All of the above should be considered" at bounding box center [309, 180] width 0 height 6
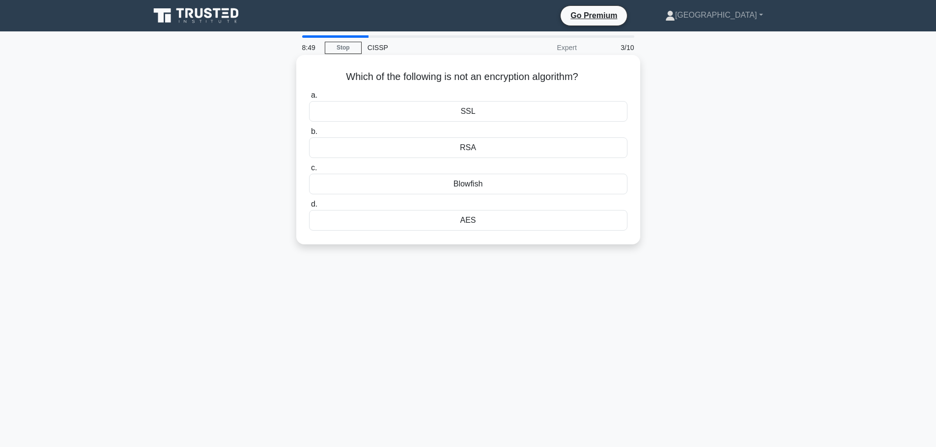
click at [478, 108] on div "SSL" at bounding box center [468, 111] width 318 height 21
click at [309, 99] on input "a. SSL" at bounding box center [309, 95] width 0 height 6
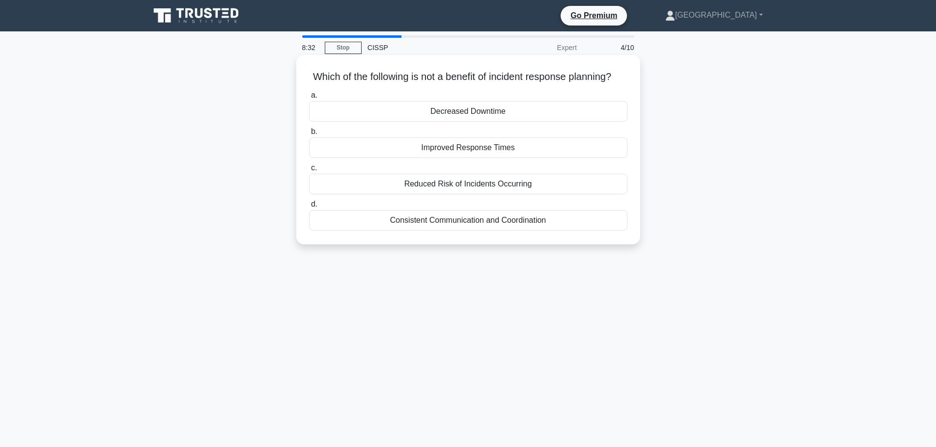
click at [342, 231] on div "Consistent Communication and Coordination" at bounding box center [468, 220] width 318 height 21
click at [309, 208] on input "d. Consistent Communication and Coordination" at bounding box center [309, 204] width 0 height 6
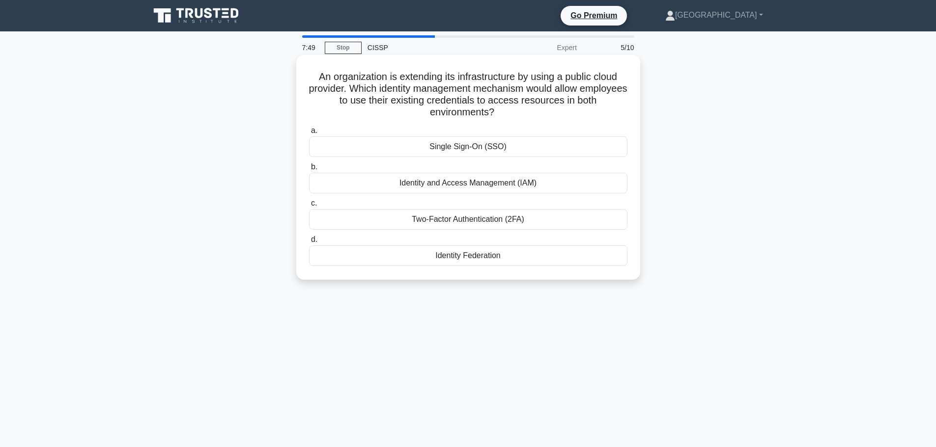
click at [392, 145] on div "Single Sign-On (SSO)" at bounding box center [468, 147] width 318 height 21
click at [309, 134] on input "a. Single Sign-On (SSO)" at bounding box center [309, 131] width 0 height 6
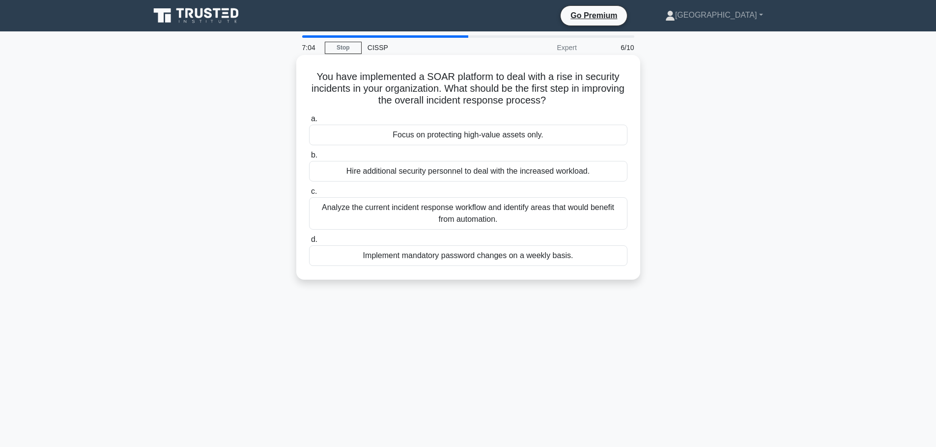
click at [375, 211] on div "Analyze the current incident response workflow and identify areas that would be…" at bounding box center [468, 213] width 318 height 32
click at [309, 195] on input "c. Analyze the current incident response workflow and identify areas that would…" at bounding box center [309, 192] width 0 height 6
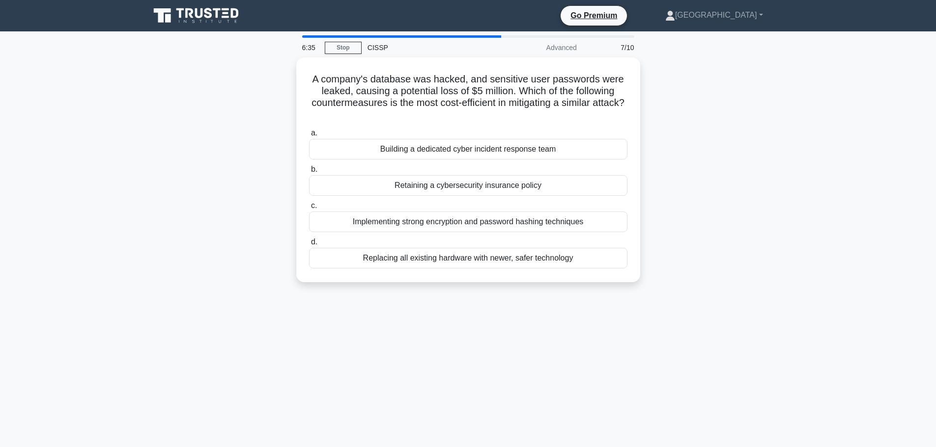
drag, startPoint x: 441, startPoint y: 94, endPoint x: 267, endPoint y: 134, distance: 178.8
click at [267, 134] on div "A company's database was hacked, and sensitive user passwords were leaked, caus…" at bounding box center [468, 175] width 648 height 237
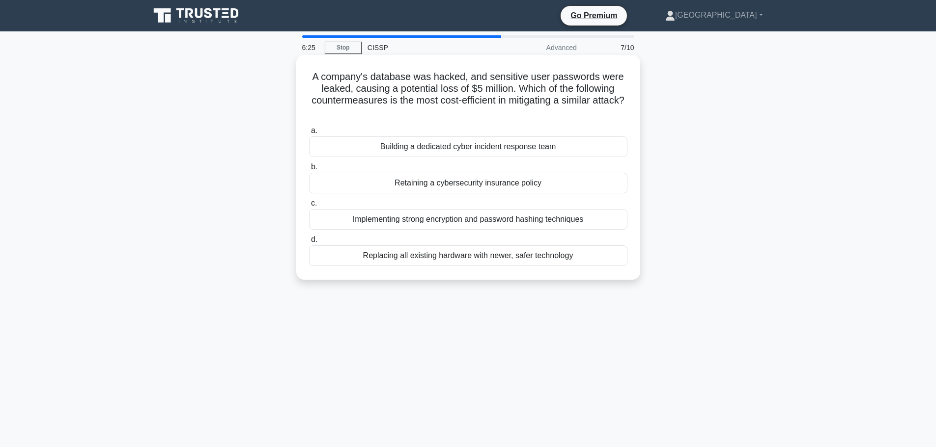
click at [355, 147] on div "Building a dedicated cyber incident response team" at bounding box center [468, 147] width 318 height 21
click at [309, 134] on input "a. Building a dedicated cyber incident response team" at bounding box center [309, 131] width 0 height 6
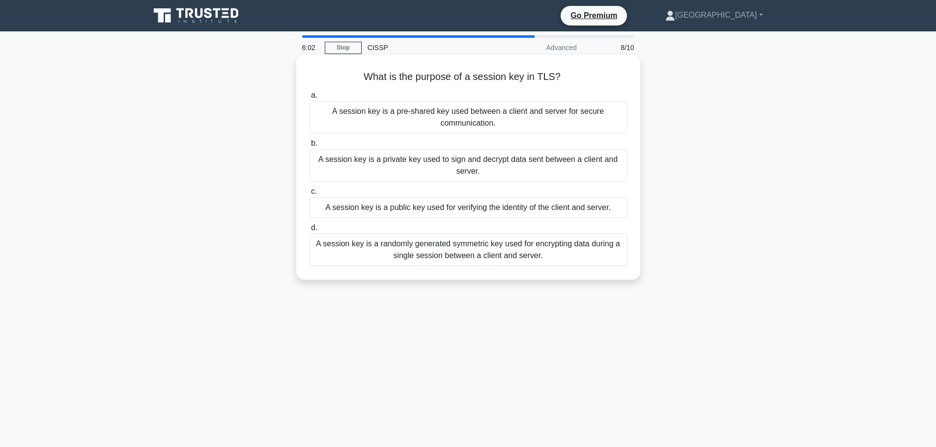
click at [371, 242] on div "A session key is a randomly generated symmetric key used for encrypting data du…" at bounding box center [468, 250] width 318 height 32
click at [309, 231] on input "d. A session key is a randomly generated symmetric key used for encrypting data…" at bounding box center [309, 228] width 0 height 6
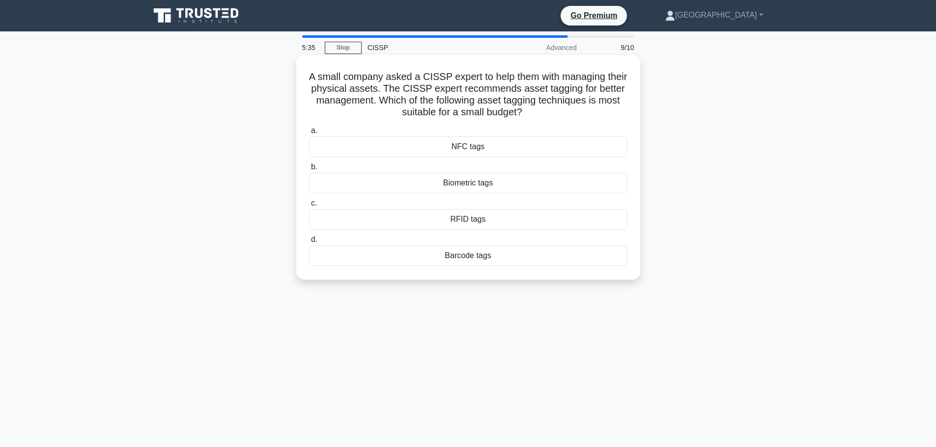
click at [442, 257] on div "Barcode tags" at bounding box center [468, 256] width 318 height 21
click at [309, 243] on input "d. Barcode tags" at bounding box center [309, 240] width 0 height 6
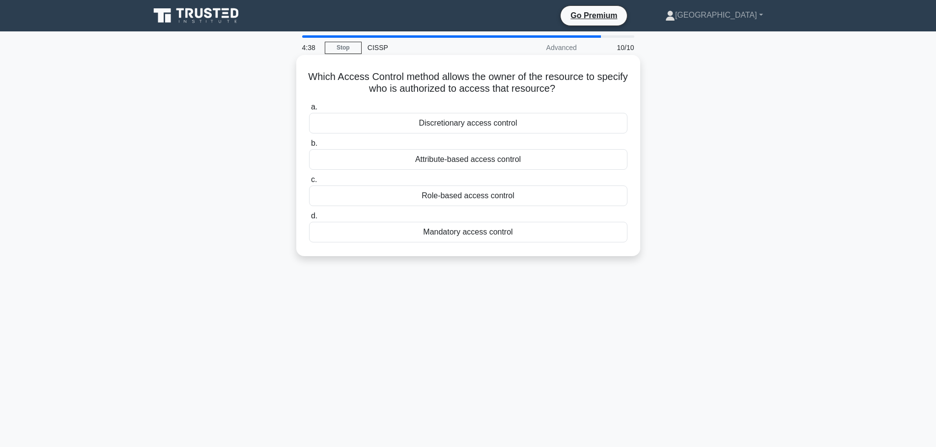
click at [489, 198] on div "Role-based access control" at bounding box center [468, 196] width 318 height 21
click at [309, 183] on input "c. Role-based access control" at bounding box center [309, 180] width 0 height 6
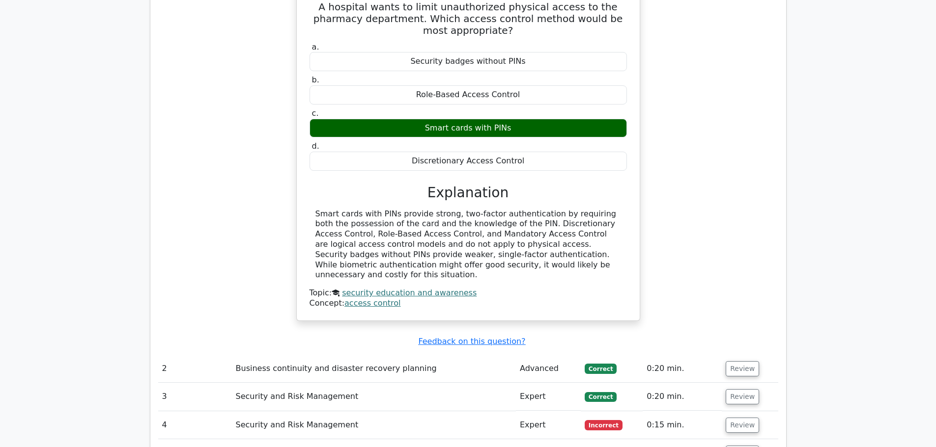
scroll to position [1032, 0]
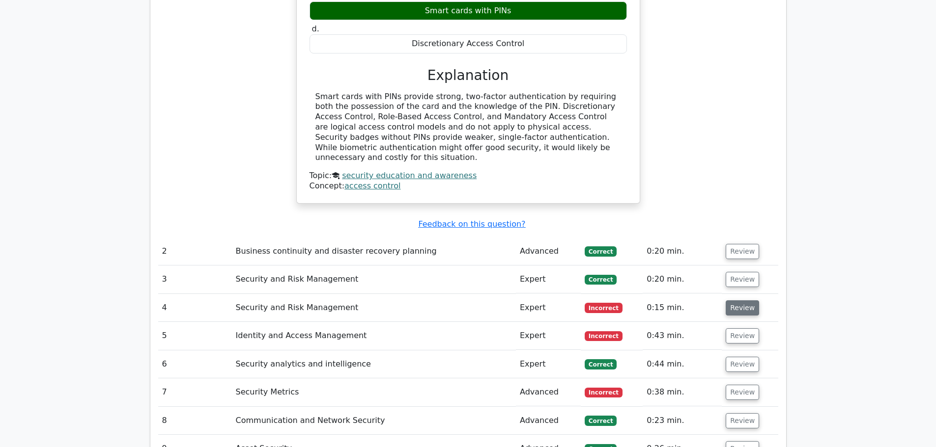
click at [735, 301] on button "Review" at bounding box center [742, 308] width 33 height 15
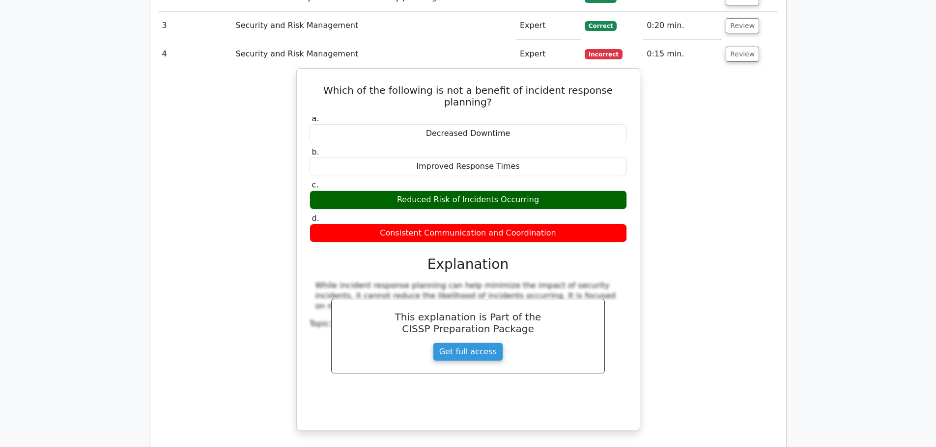
scroll to position [1425, 0]
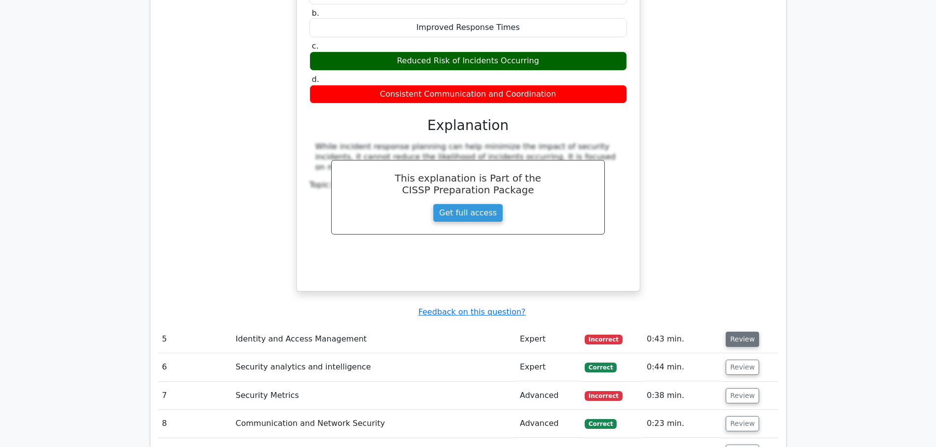
click at [746, 332] on button "Review" at bounding box center [742, 339] width 33 height 15
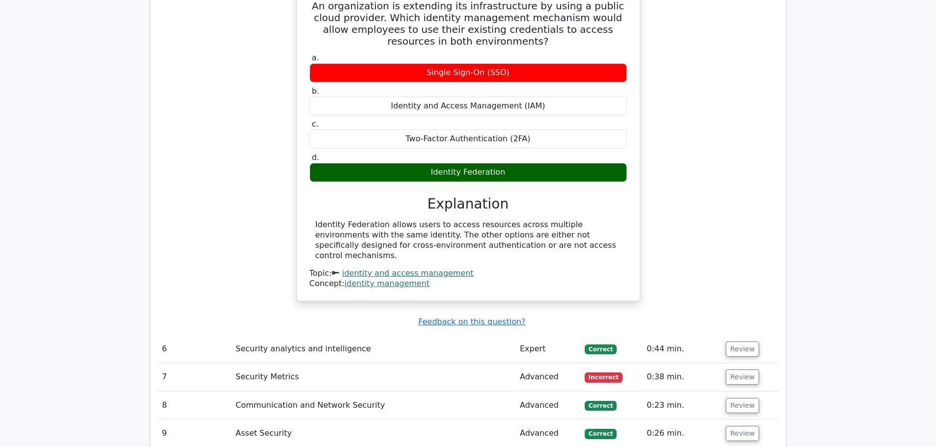
scroll to position [1818, 0]
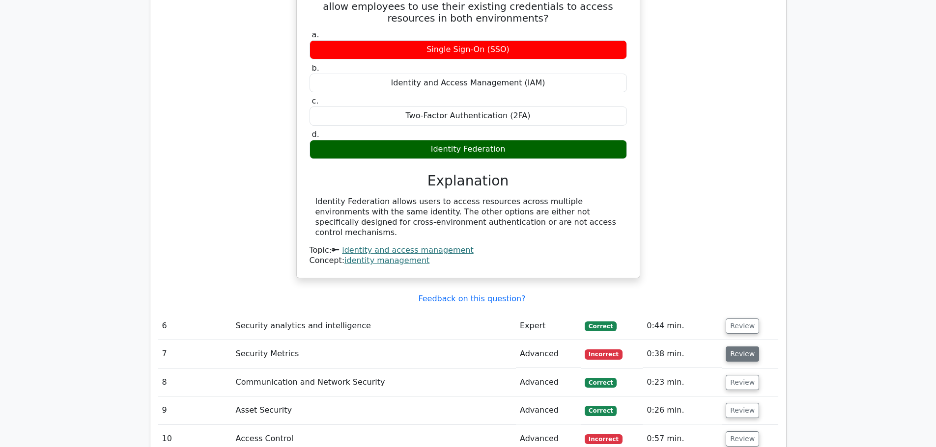
click at [732, 347] on button "Review" at bounding box center [742, 354] width 33 height 15
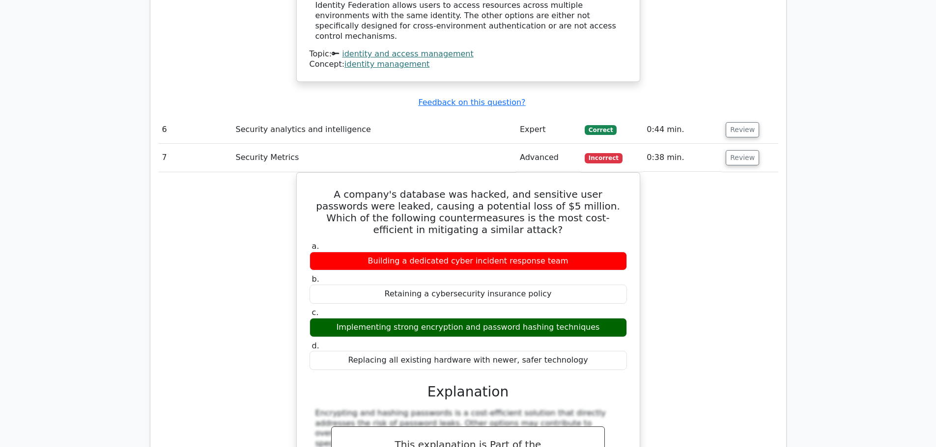
scroll to position [2309, 0]
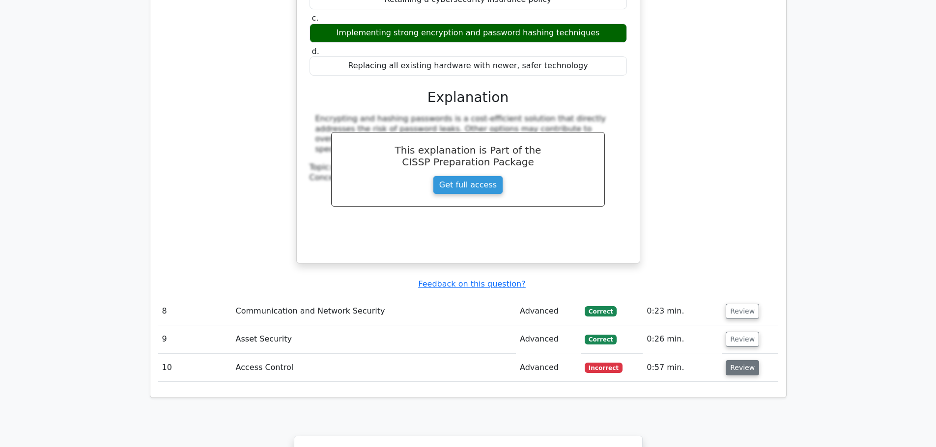
click at [737, 361] on button "Review" at bounding box center [742, 368] width 33 height 15
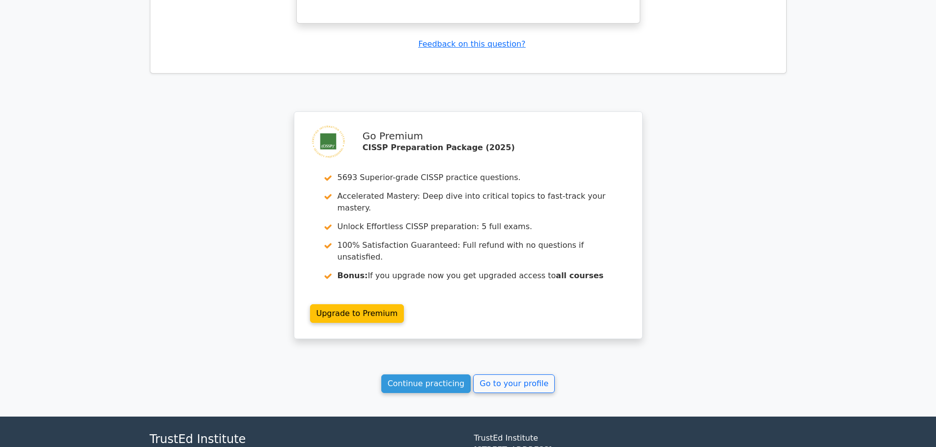
scroll to position [3032, 0]
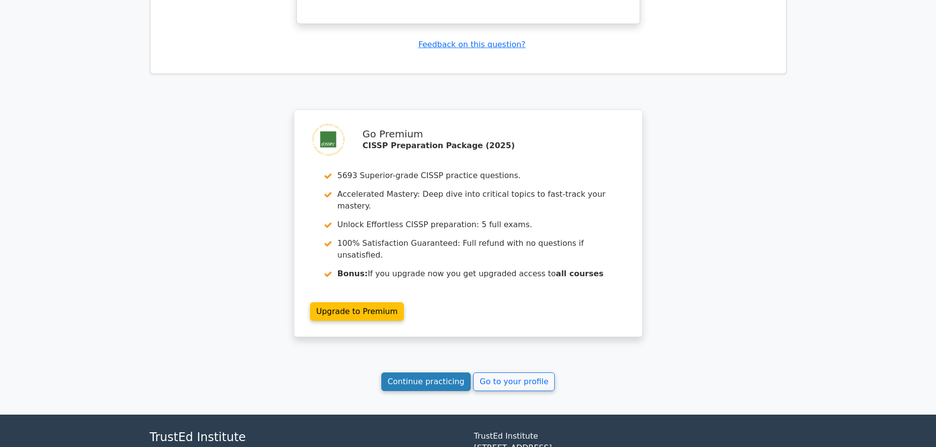
click at [429, 373] on link "Continue practicing" at bounding box center [426, 382] width 90 height 19
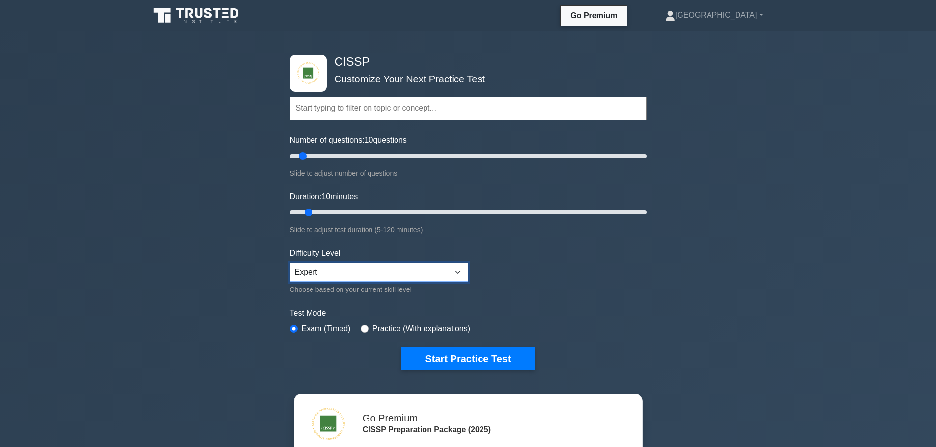
click at [324, 264] on select "Beginner Intermediate Expert" at bounding box center [379, 272] width 178 height 19
select select "intermediate"
click at [290, 263] on select "Beginner Intermediate Expert" at bounding box center [379, 272] width 178 height 19
click at [451, 356] on button "Start Practice Test" at bounding box center [467, 359] width 133 height 23
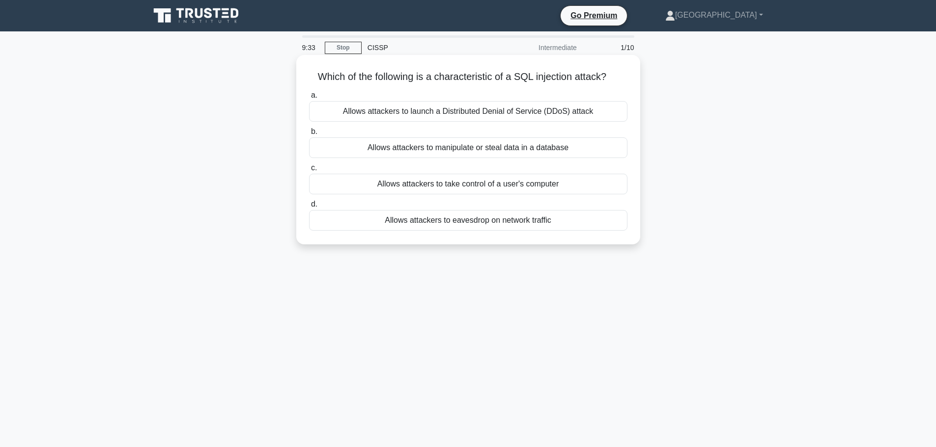
click at [419, 154] on div "Allows attackers to manipulate or steal data in a database" at bounding box center [468, 148] width 318 height 21
click at [441, 147] on div "Allows attackers to manipulate or steal data in a database" at bounding box center [468, 148] width 318 height 21
click at [309, 135] on input "b. Allows attackers to manipulate or steal data in a database" at bounding box center [309, 132] width 0 height 6
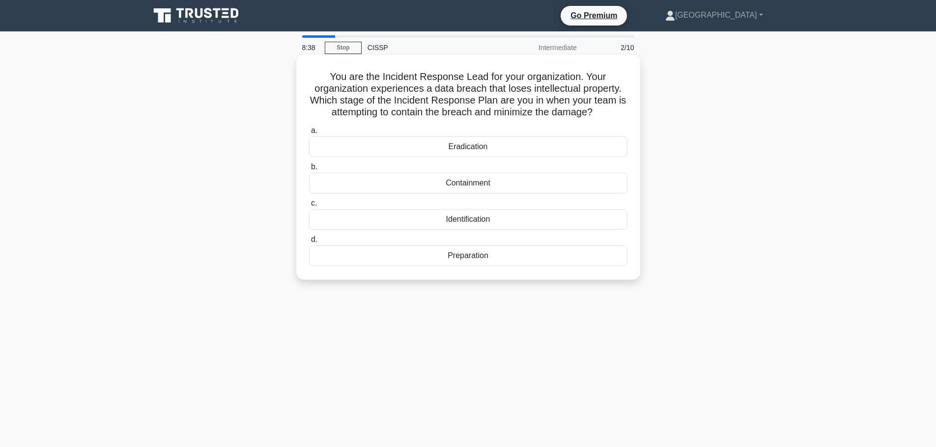
click at [398, 187] on div "Containment" at bounding box center [468, 183] width 318 height 21
click at [309, 170] on input "b. Containment" at bounding box center [309, 167] width 0 height 6
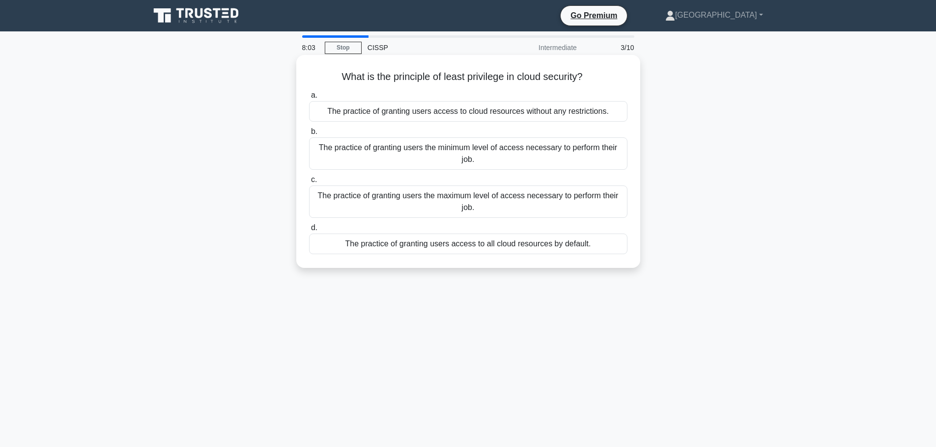
click at [394, 153] on div "The practice of granting users the minimum level of access necessary to perform…" at bounding box center [468, 154] width 318 height 32
click at [309, 135] on input "b. The practice of granting users the minimum level of access necessary to perf…" at bounding box center [309, 132] width 0 height 6
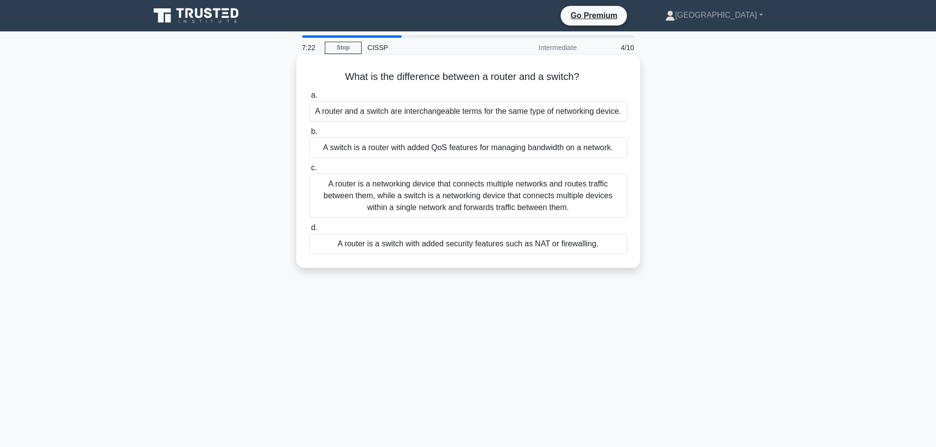
click at [373, 208] on div "A router is a networking device that connects multiple networks and routes traf…" at bounding box center [468, 196] width 318 height 44
click at [309, 171] on input "c. A router is a networking device that connects multiple networks and routes t…" at bounding box center [309, 168] width 0 height 6
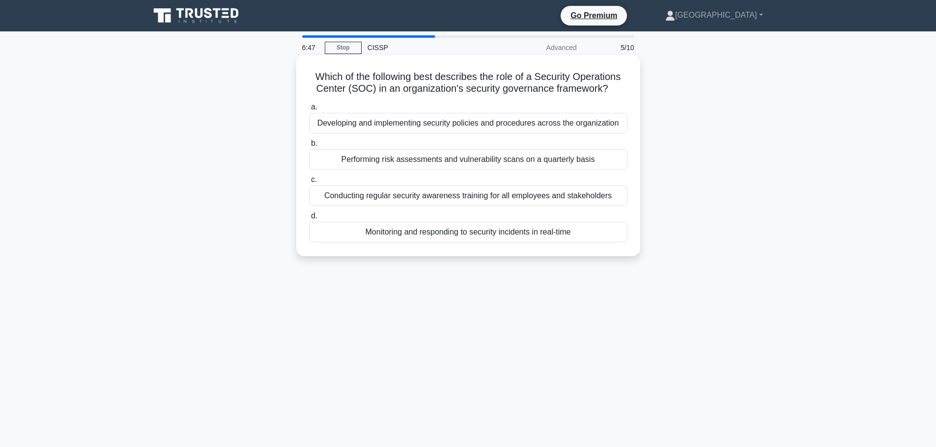
click at [522, 230] on div "Monitoring and responding to security incidents in real-time" at bounding box center [468, 232] width 318 height 21
click at [309, 220] on input "d. Monitoring and responding to security incidents in real-time" at bounding box center [309, 216] width 0 height 6
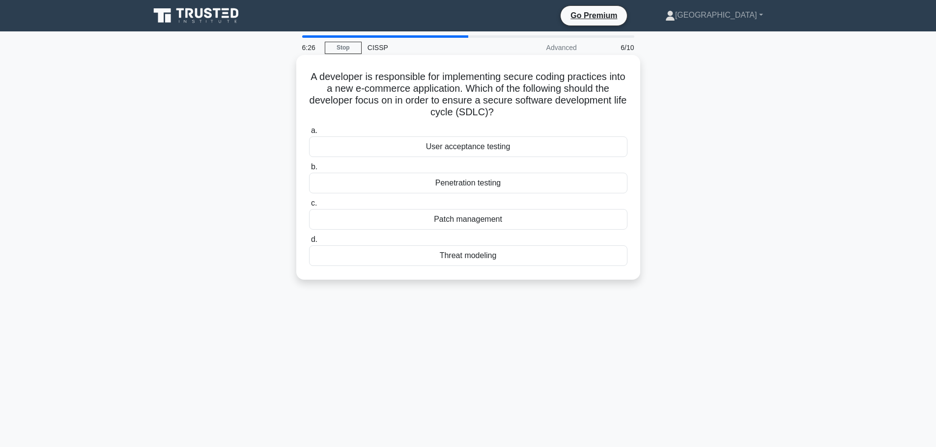
click at [403, 152] on div "User acceptance testing" at bounding box center [468, 147] width 318 height 21
click at [309, 134] on input "a. User acceptance testing" at bounding box center [309, 131] width 0 height 6
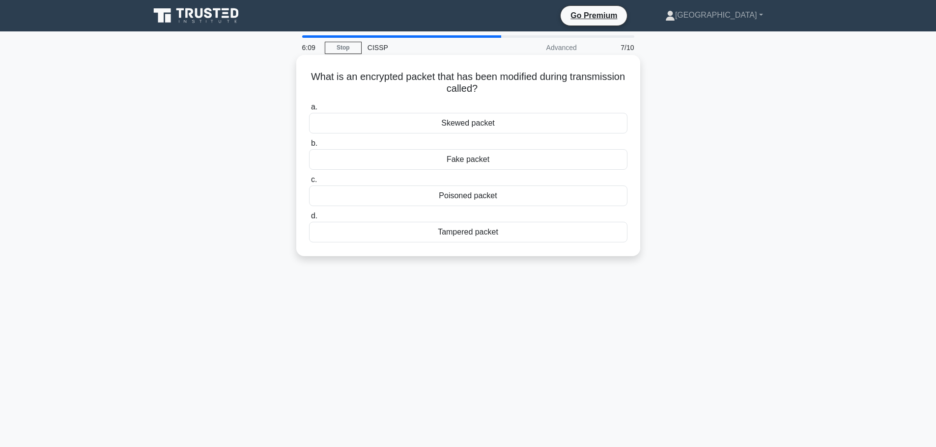
click at [404, 236] on div "Tampered packet" at bounding box center [468, 232] width 318 height 21
click at [309, 220] on input "d. Tampered packet" at bounding box center [309, 216] width 0 height 6
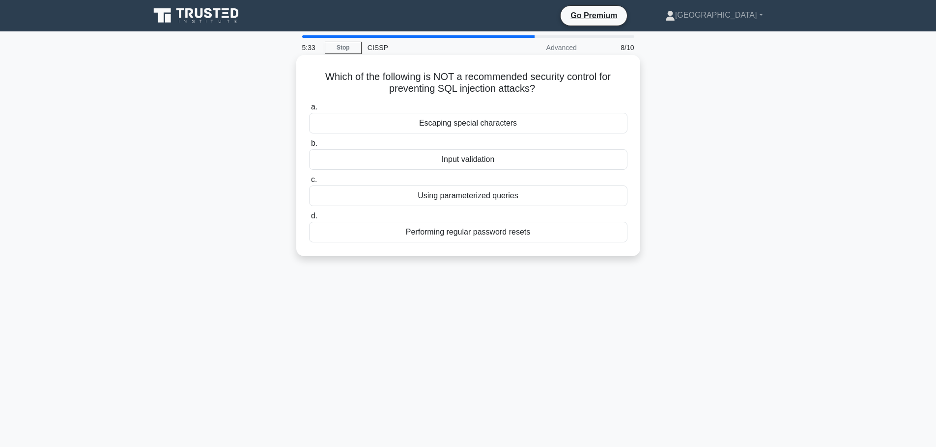
click at [384, 161] on div "Input validation" at bounding box center [468, 159] width 318 height 21
click at [309, 147] on input "b. Input validation" at bounding box center [309, 143] width 0 height 6
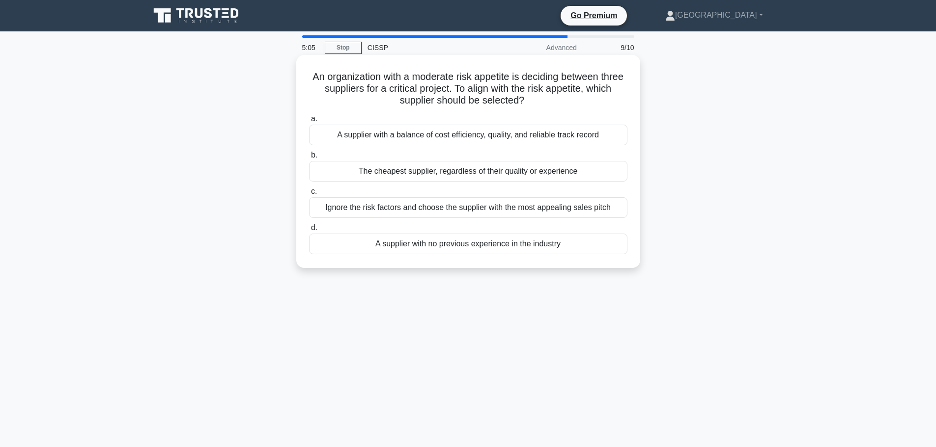
click at [379, 171] on div "The cheapest supplier, regardless of their quality or experience" at bounding box center [468, 171] width 318 height 21
click at [309, 159] on input "b. The cheapest supplier, regardless of their quality or experience" at bounding box center [309, 155] width 0 height 6
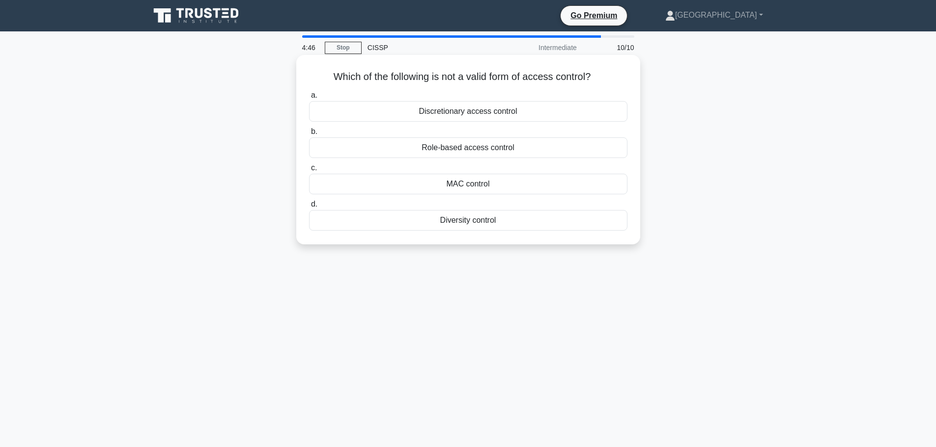
click at [461, 222] on div "Diversity control" at bounding box center [468, 220] width 318 height 21
click at [309, 208] on input "d. Diversity control" at bounding box center [309, 204] width 0 height 6
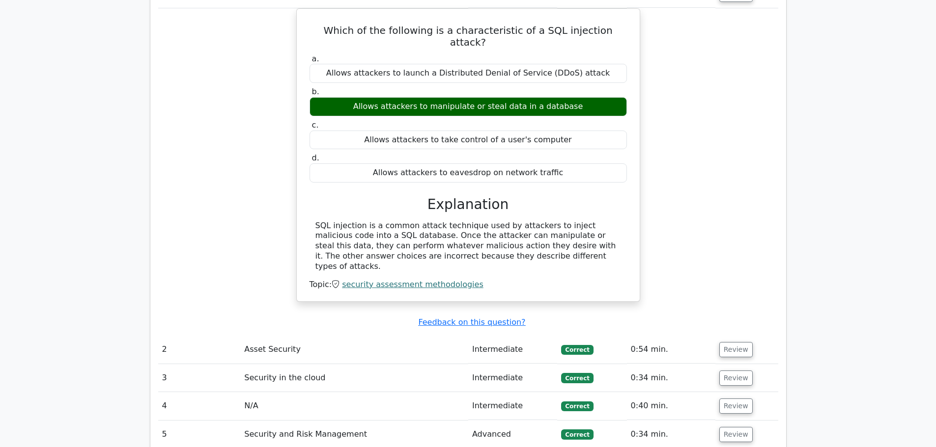
scroll to position [982, 0]
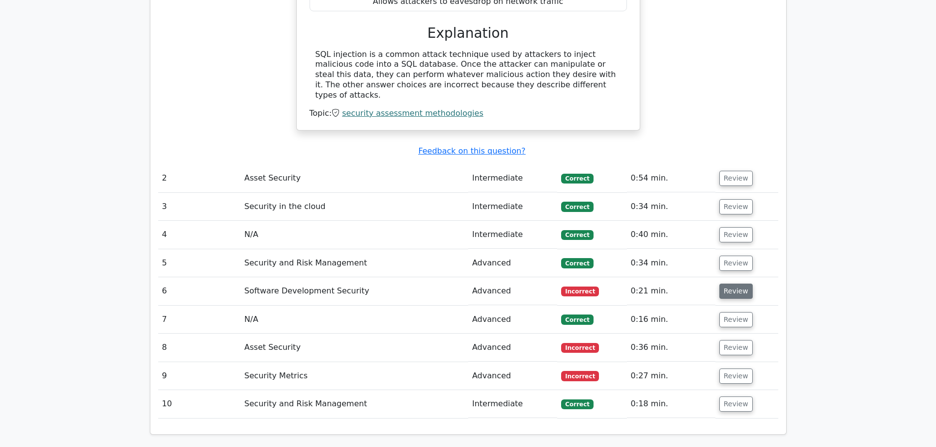
click at [731, 284] on button "Review" at bounding box center [735, 291] width 33 height 15
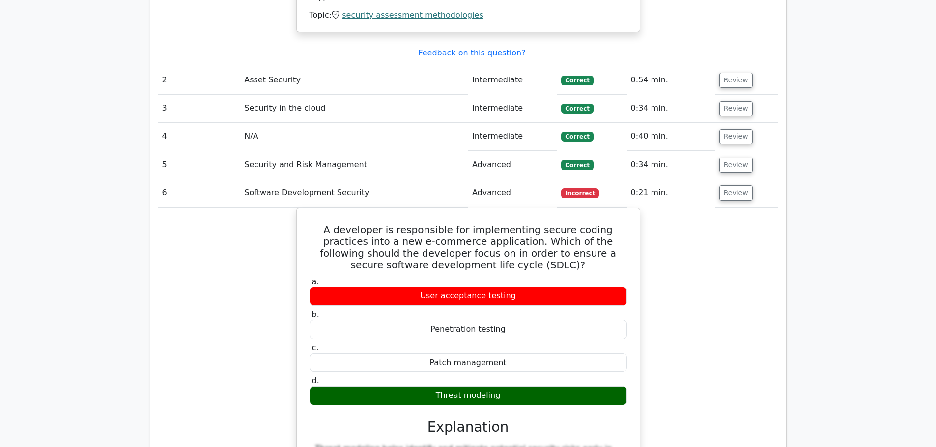
scroll to position [1326, 0]
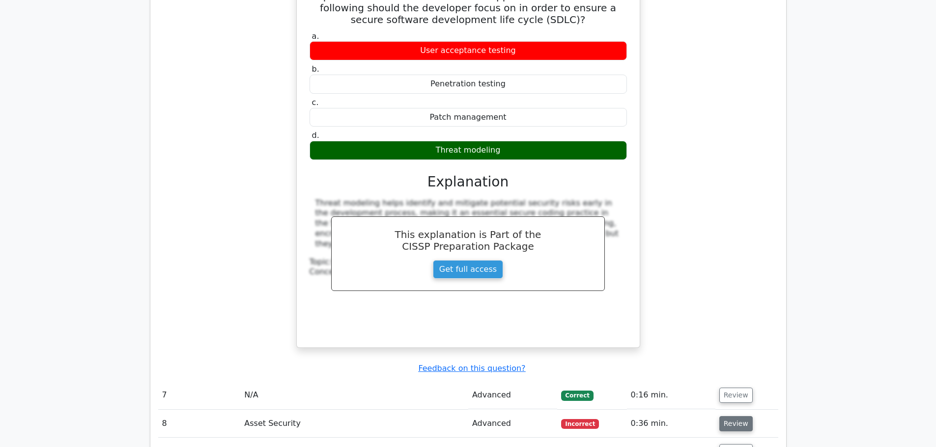
click at [725, 417] on button "Review" at bounding box center [735, 424] width 33 height 15
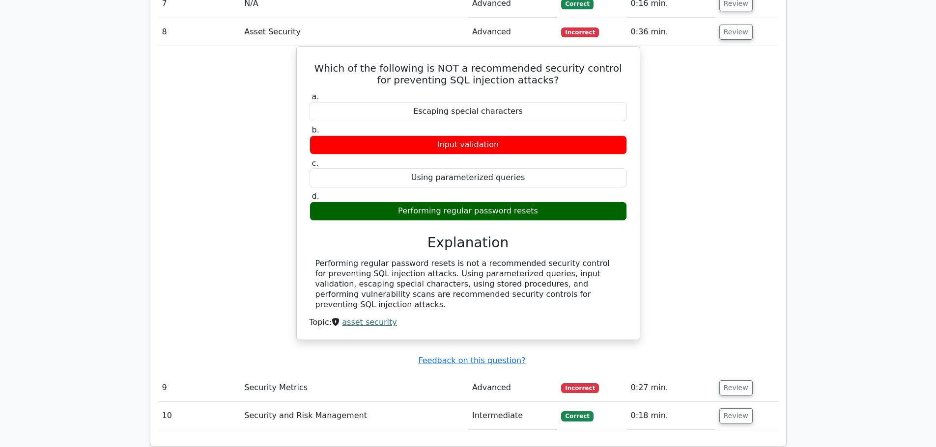
scroll to position [1719, 0]
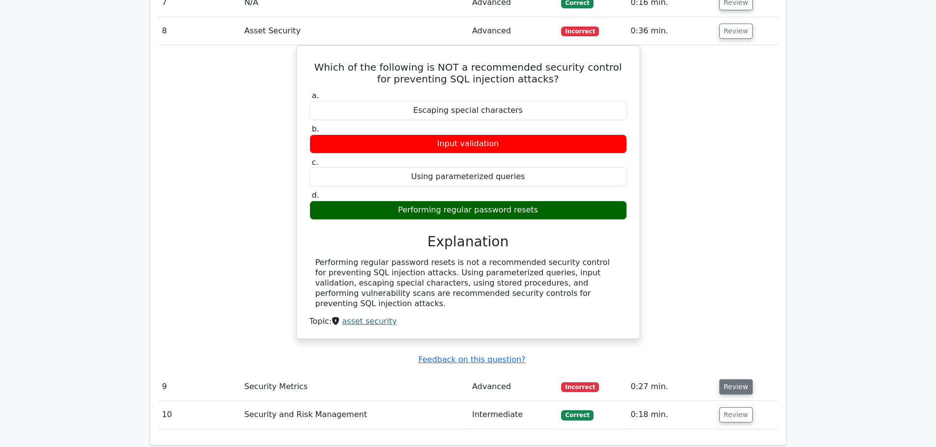
click at [732, 380] on button "Review" at bounding box center [735, 387] width 33 height 15
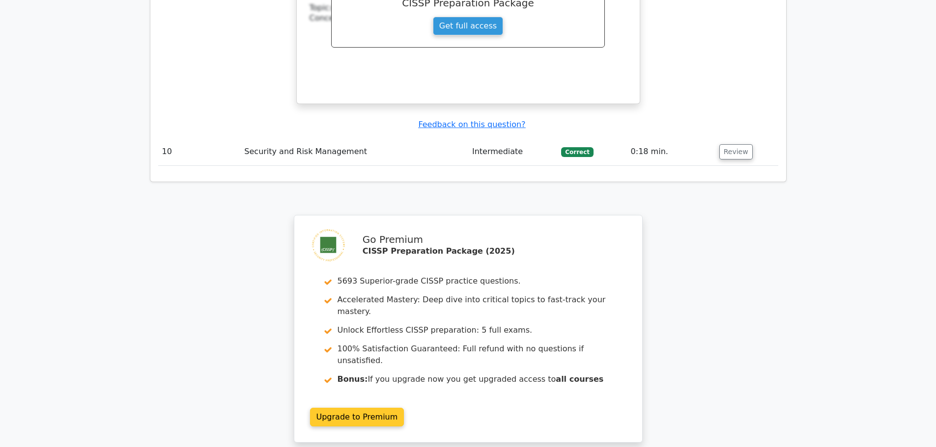
scroll to position [2514, 0]
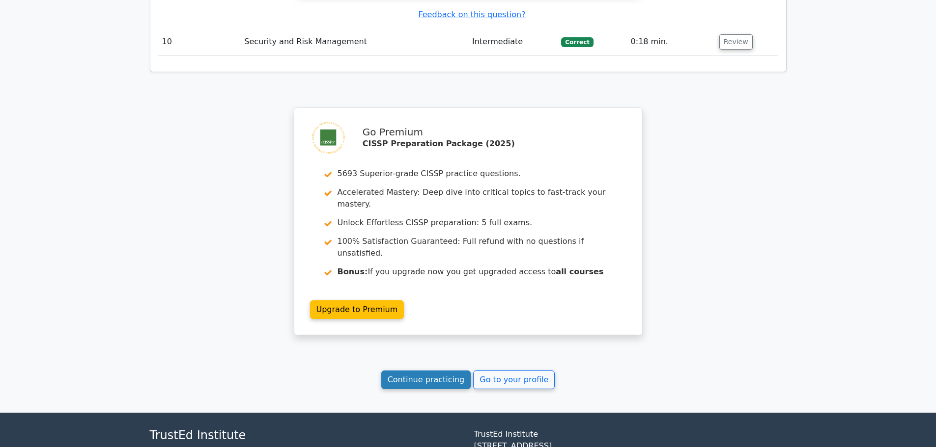
click at [429, 371] on link "Continue practicing" at bounding box center [426, 380] width 90 height 19
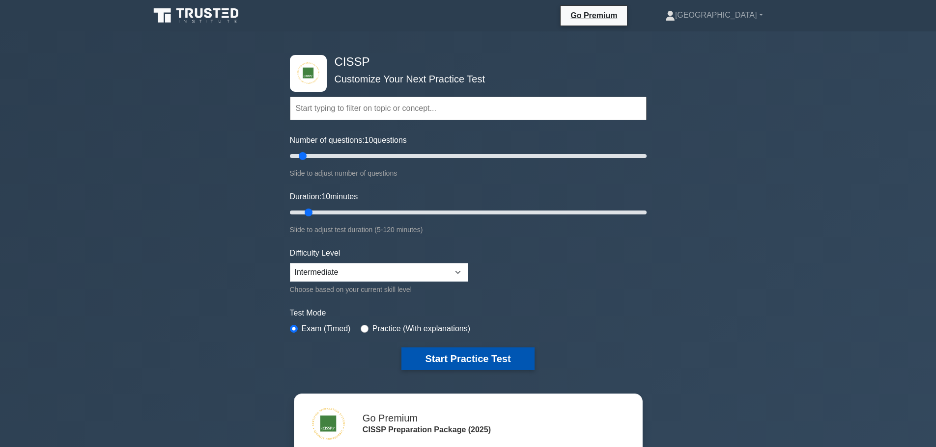
click at [426, 356] on button "Start Practice Test" at bounding box center [467, 359] width 133 height 23
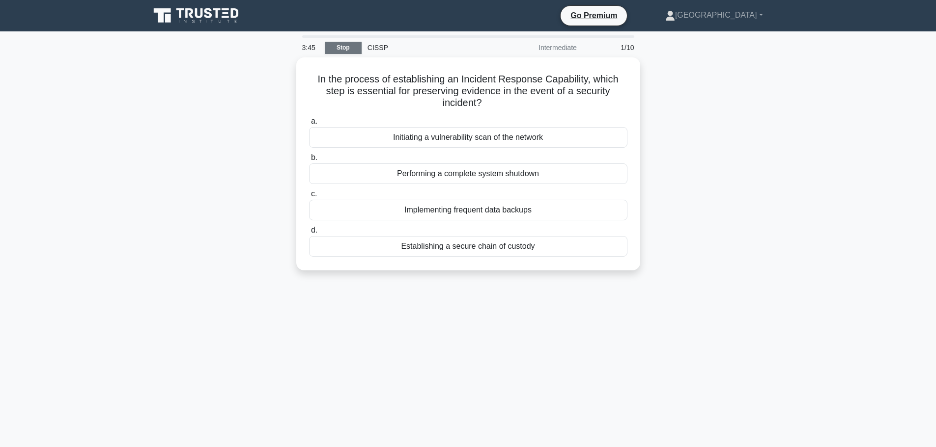
click at [342, 50] on link "Stop" at bounding box center [343, 48] width 37 height 12
